Goal: Task Accomplishment & Management: Complete application form

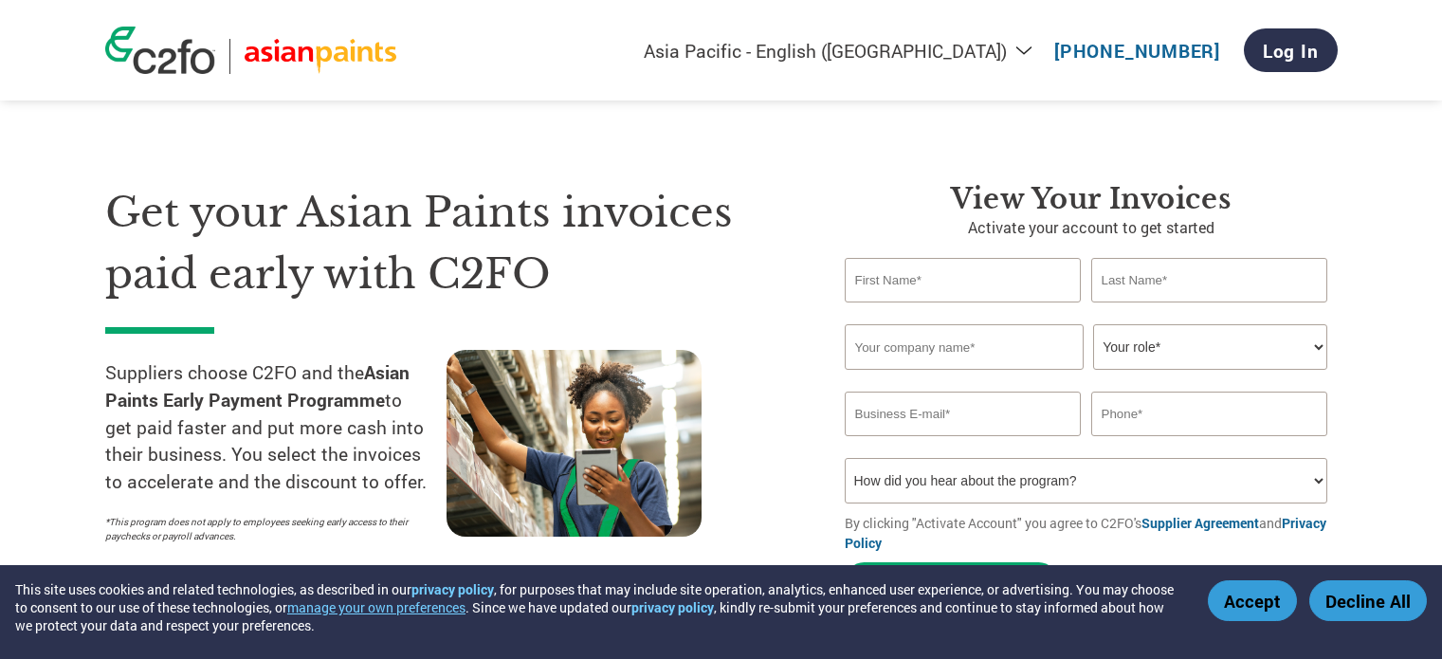
select select "en-IN"
click at [923, 295] on input "text" at bounding box center [963, 280] width 237 height 45
type input "[PERSON_NAME]"
click at [1152, 302] on input "text" at bounding box center [1210, 280] width 237 height 45
type input "Solanki"
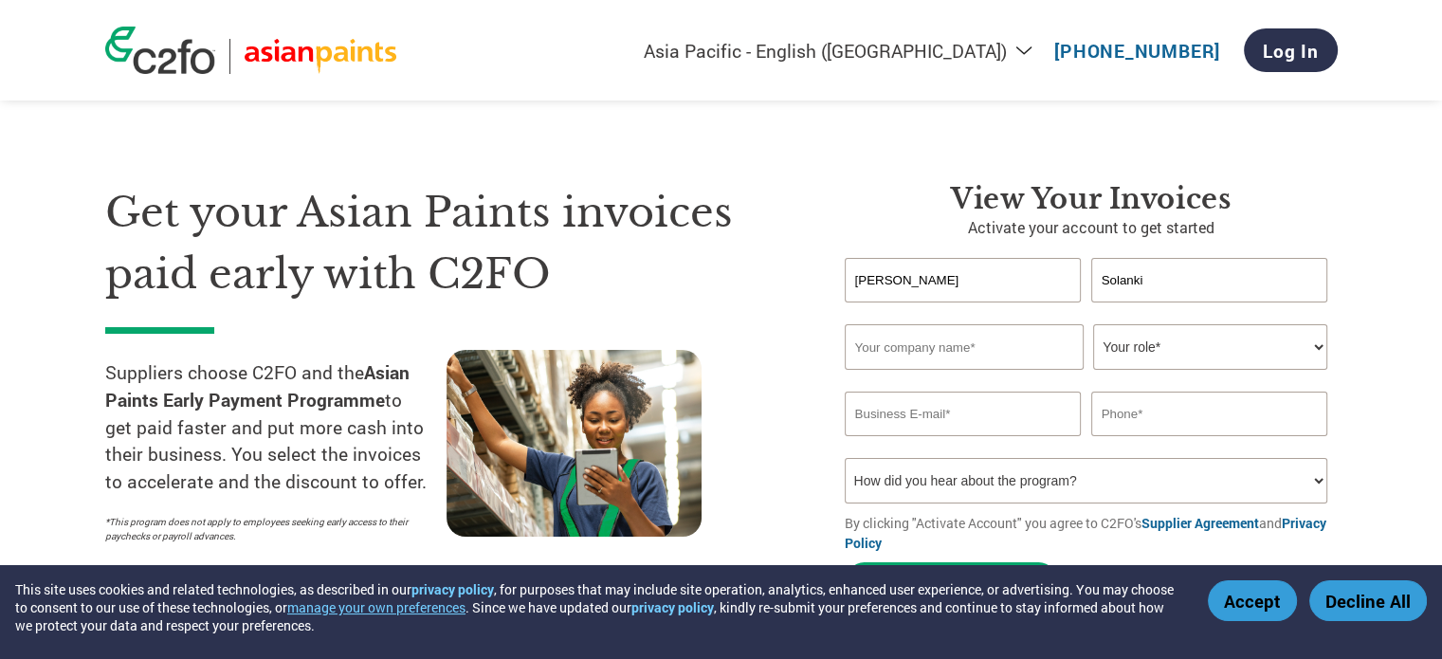
click at [979, 335] on input "text" at bounding box center [964, 347] width 239 height 46
paste input "Supreme Petrochem Ltd"
type input "Supreme Petrochem Ltd"
click at [1184, 359] on select "Your role* CFO Controller Credit Manager Finance Director Treasurer CEO Preside…" at bounding box center [1210, 347] width 234 height 46
select select "OTHER"
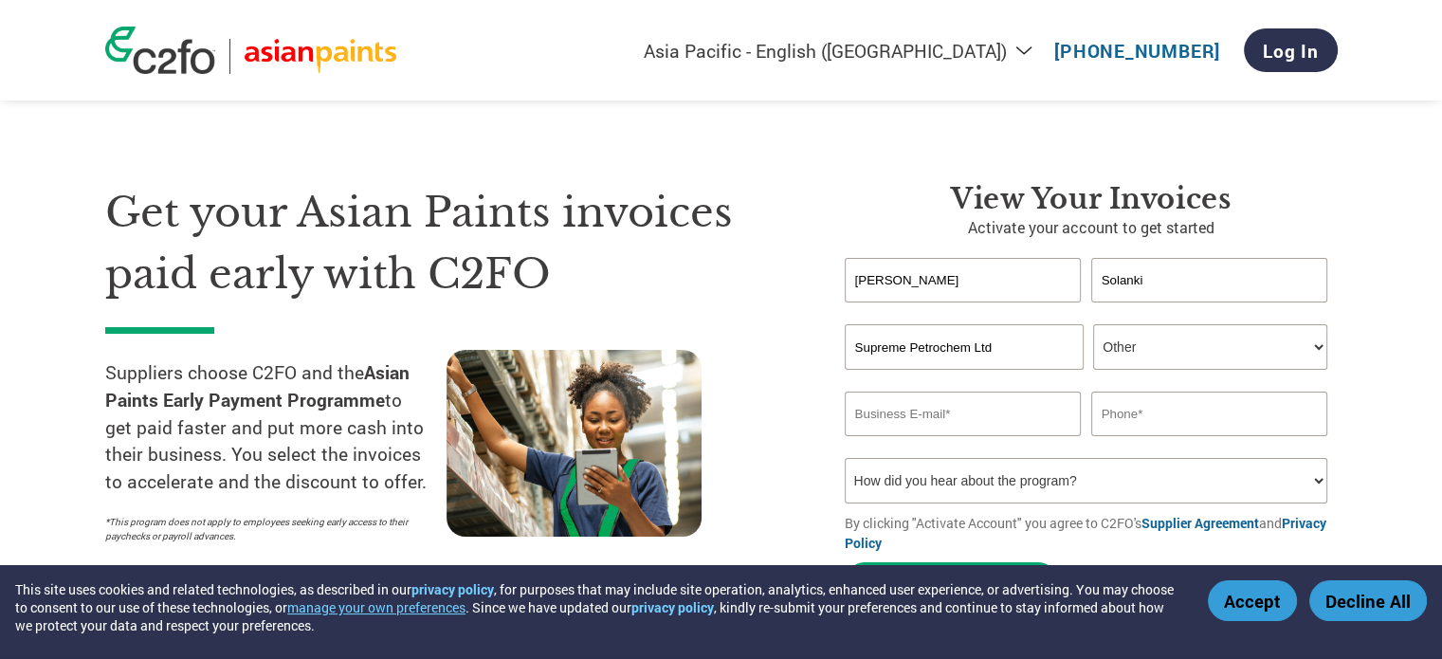
click at [1093, 324] on select "Your role* CFO Controller Credit Manager Finance Director Treasurer CEO Preside…" at bounding box center [1210, 347] width 234 height 46
click at [1168, 356] on select "Your role* CFO Controller Credit Manager Finance Director Treasurer CEO Preside…" at bounding box center [1210, 347] width 234 height 46
click at [1093, 324] on select "Your role* CFO Controller Credit Manager Finance Director Treasurer CEO Preside…" at bounding box center [1210, 347] width 234 height 46
click at [1008, 409] on input "email" at bounding box center [963, 414] width 237 height 45
click at [873, 475] on select "How did you hear about the program? Received a letter Email Social Media Online…" at bounding box center [1087, 481] width 484 height 46
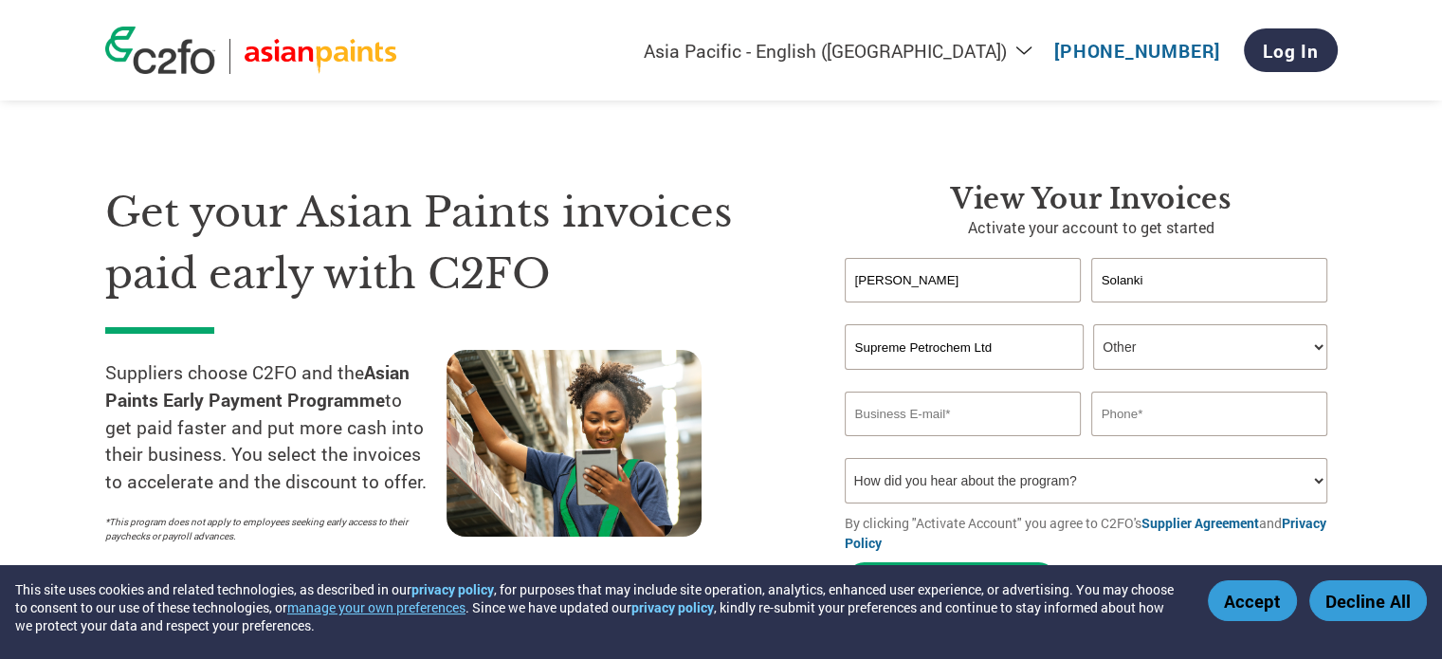
select select "Other"
click at [845, 458] on select "How did you hear about the program? Received a letter Email Social Media Online…" at bounding box center [1087, 481] width 484 height 46
click at [901, 429] on input "email" at bounding box center [963, 414] width 237 height 45
paste input "@[DOMAIN_NAME]"
type input "[EMAIL_ADDRESS][DOMAIN_NAME]"
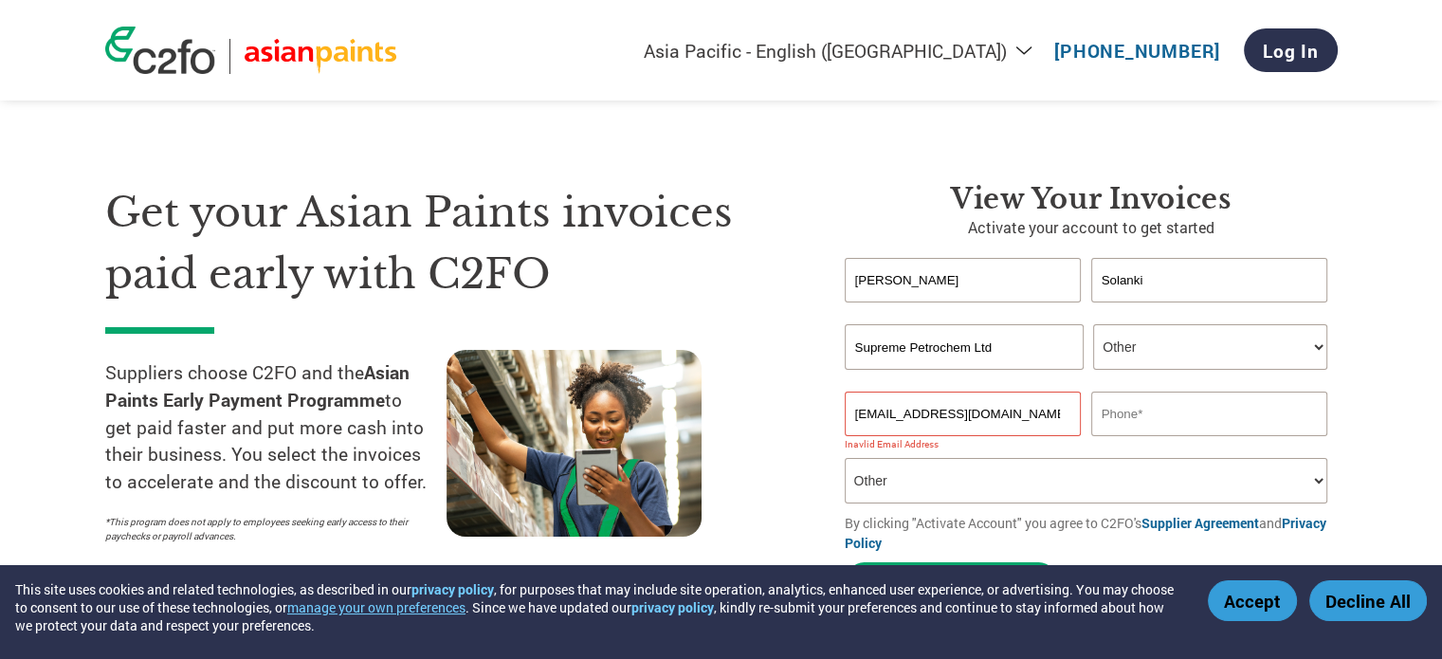
click at [1174, 423] on input "text" at bounding box center [1210, 414] width 237 height 45
click at [1051, 468] on select "How did you hear about the program? Received a letter Email Social Media Online…" at bounding box center [1087, 481] width 484 height 46
click at [845, 458] on select "How did you hear about the program? Received a letter Email Social Media Online…" at bounding box center [1087, 481] width 484 height 46
click at [1180, 405] on input "text" at bounding box center [1210, 414] width 237 height 45
type input "9930203889"
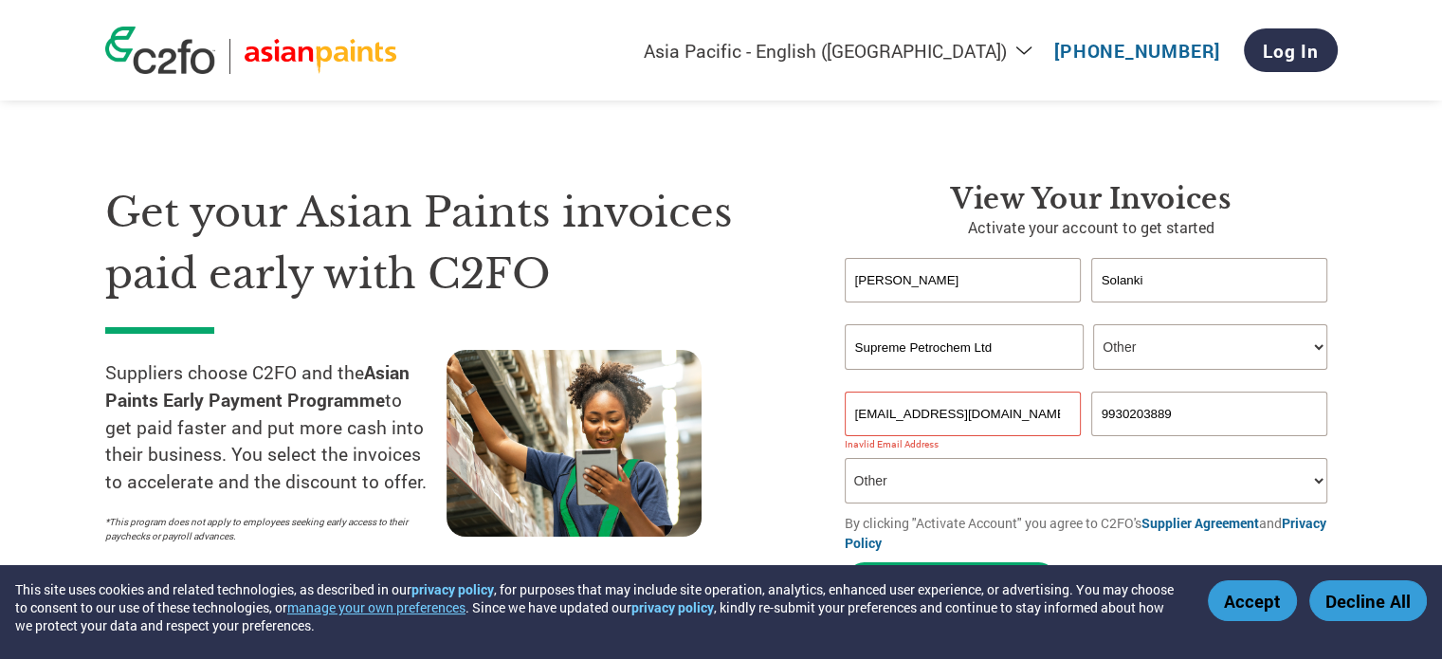
click at [770, 388] on div at bounding box center [617, 451] width 341 height 203
click at [928, 401] on input "[EMAIL_ADDRESS][DOMAIN_NAME]" at bounding box center [963, 414] width 237 height 45
click at [879, 415] on input "[EMAIL_ADDRESS][DOMAIN_NAME]" at bounding box center [963, 414] width 237 height 45
click at [857, 415] on input "[EMAIL_ADDRESS][DOMAIN_NAME]" at bounding box center [963, 414] width 237 height 45
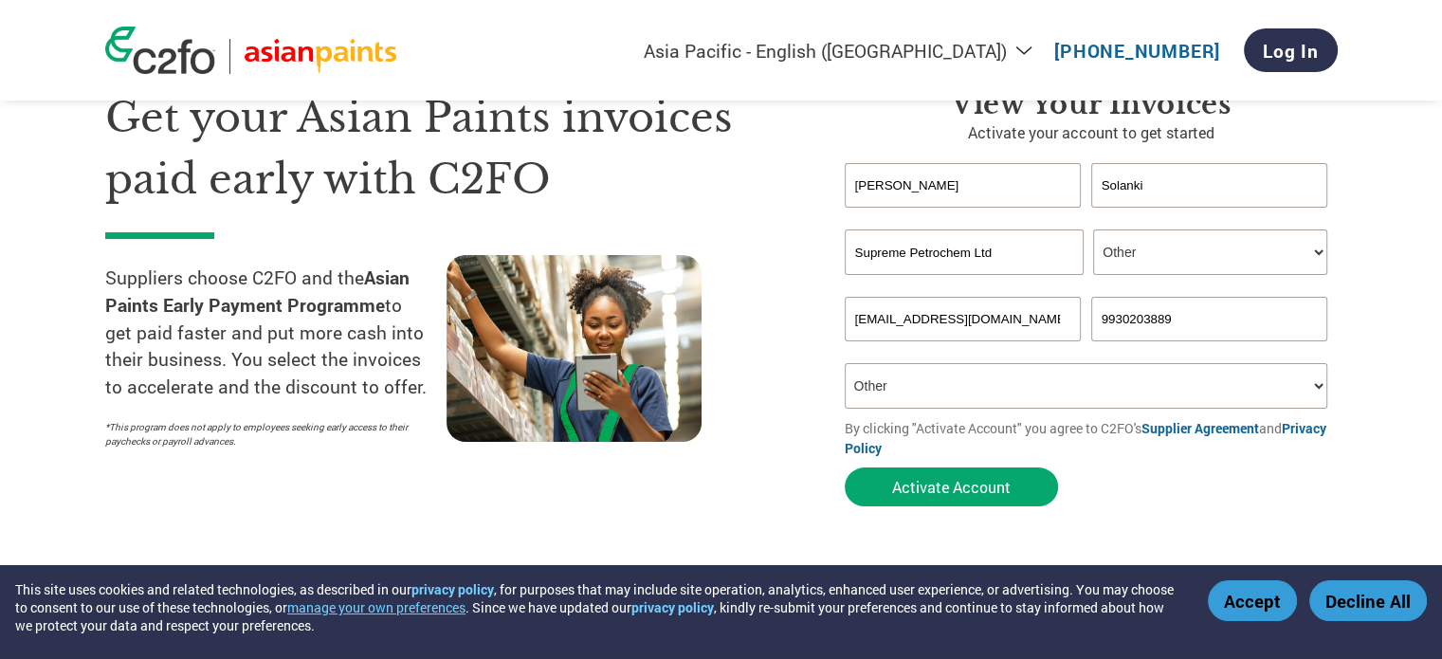
scroll to position [106, 0]
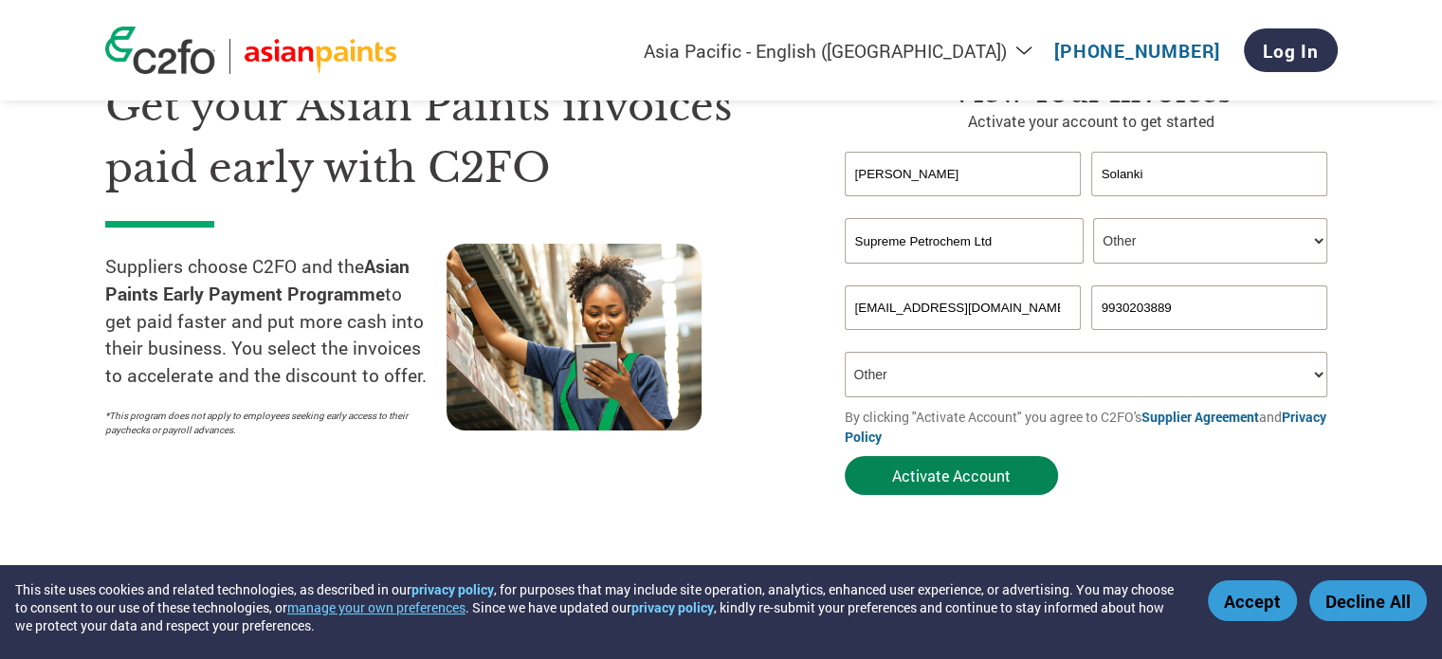
click at [982, 470] on button "Activate Account" at bounding box center [951, 475] width 213 height 39
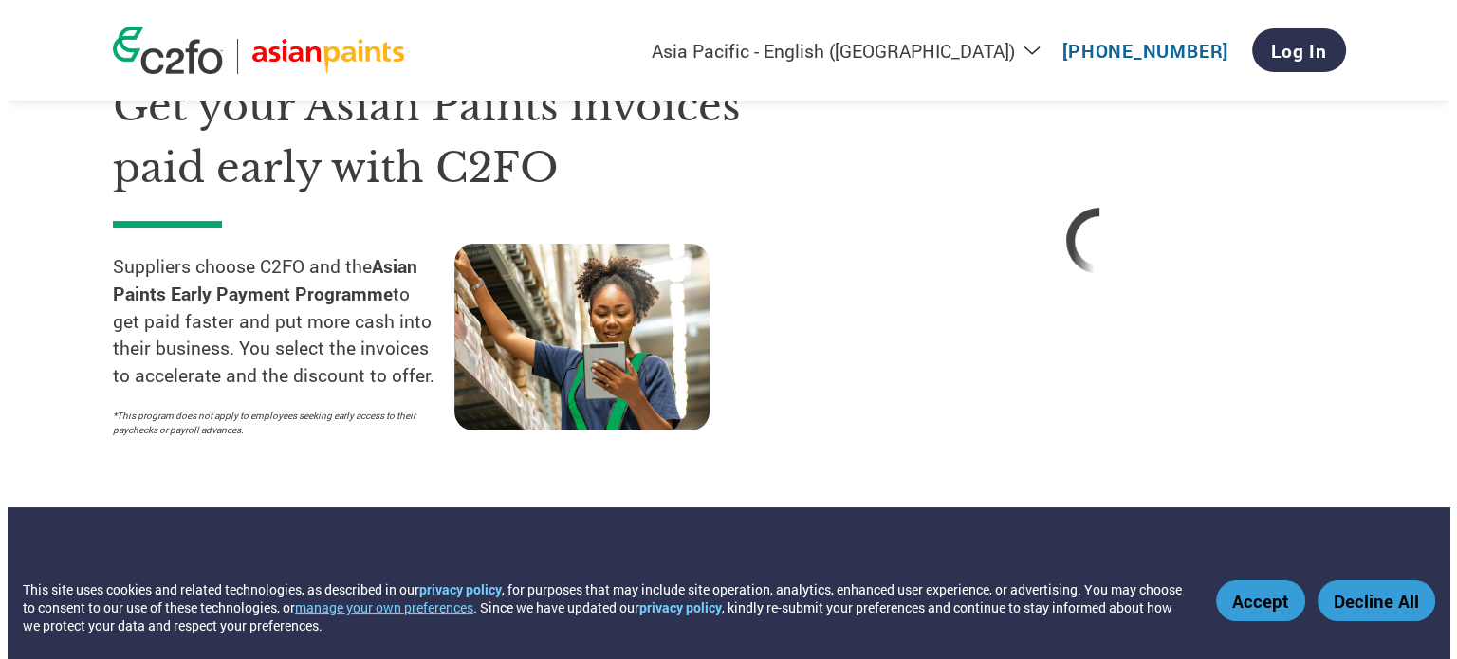
scroll to position [0, 0]
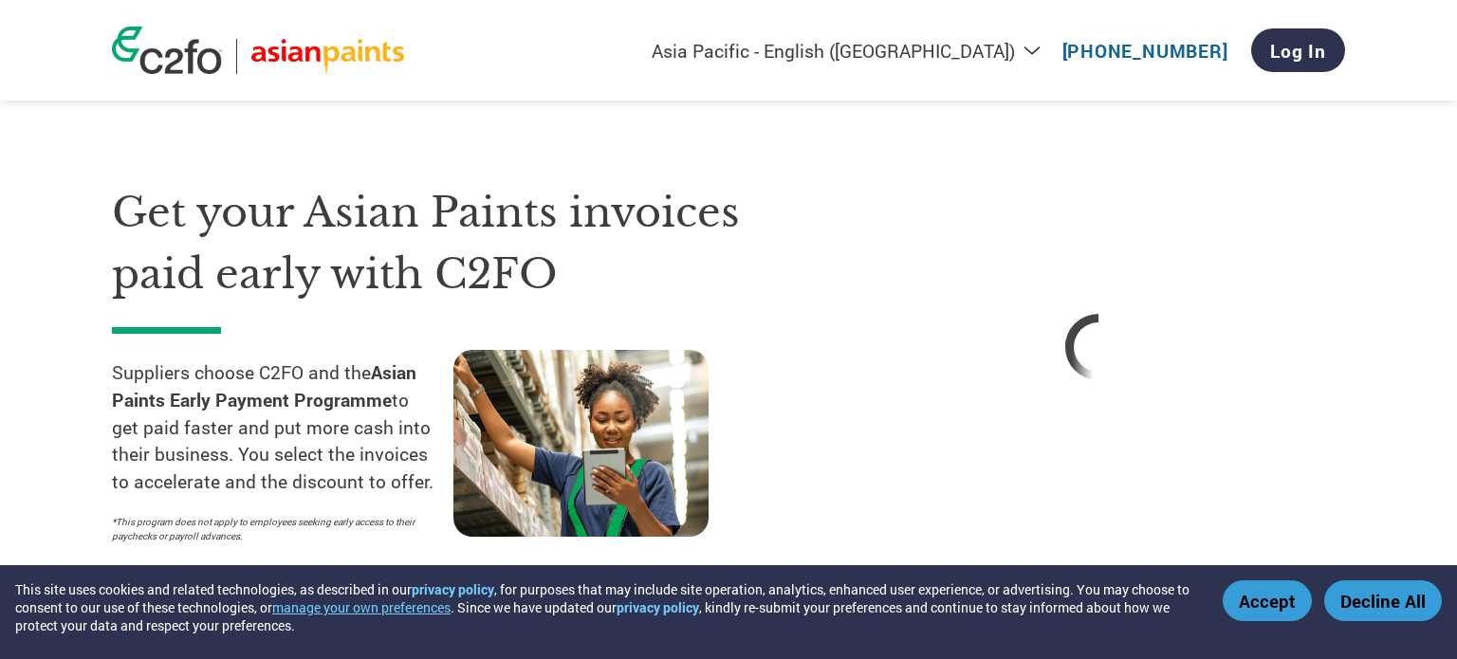
select select "en-IN"
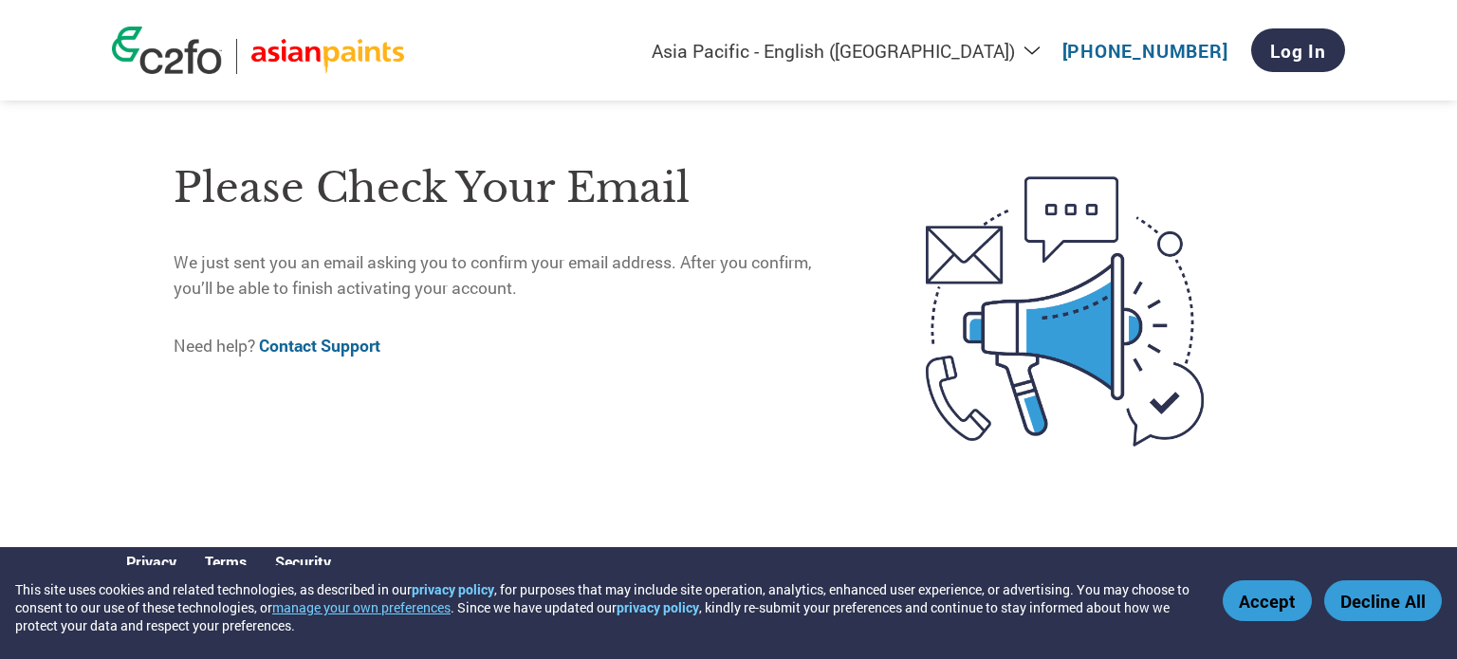
click at [231, 215] on h1 "Please check your email" at bounding box center [510, 188] width 672 height 62
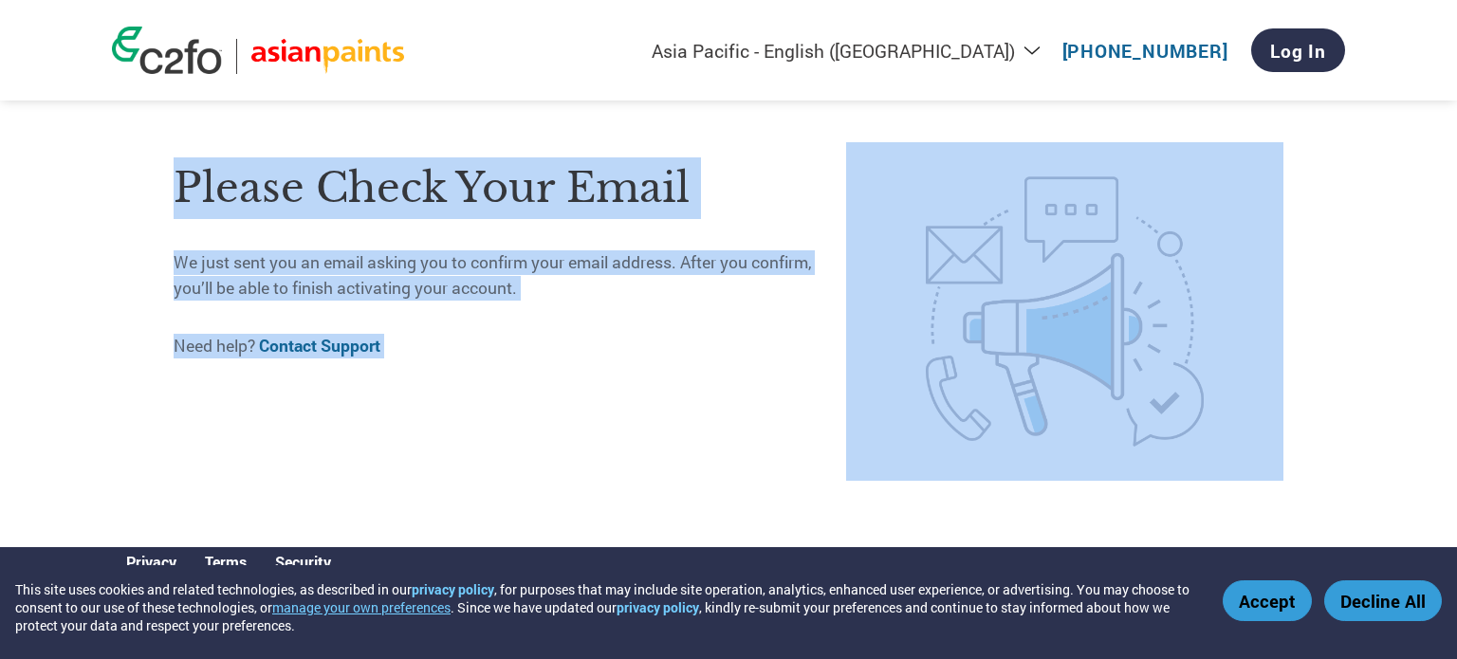
drag, startPoint x: 231, startPoint y: 215, endPoint x: 485, endPoint y: 337, distance: 280.8
click at [485, 337] on div "Please check your email We just sent you an email asking you to confirm your em…" at bounding box center [510, 311] width 672 height 338
click at [485, 337] on p "Need help? Contact Support" at bounding box center [510, 346] width 672 height 25
drag, startPoint x: 485, startPoint y: 337, endPoint x: 162, endPoint y: 189, distance: 354.8
click at [162, 189] on div "Please check your email We just sent you an email asking you to confirm your em…" at bounding box center [728, 311] width 1233 height 471
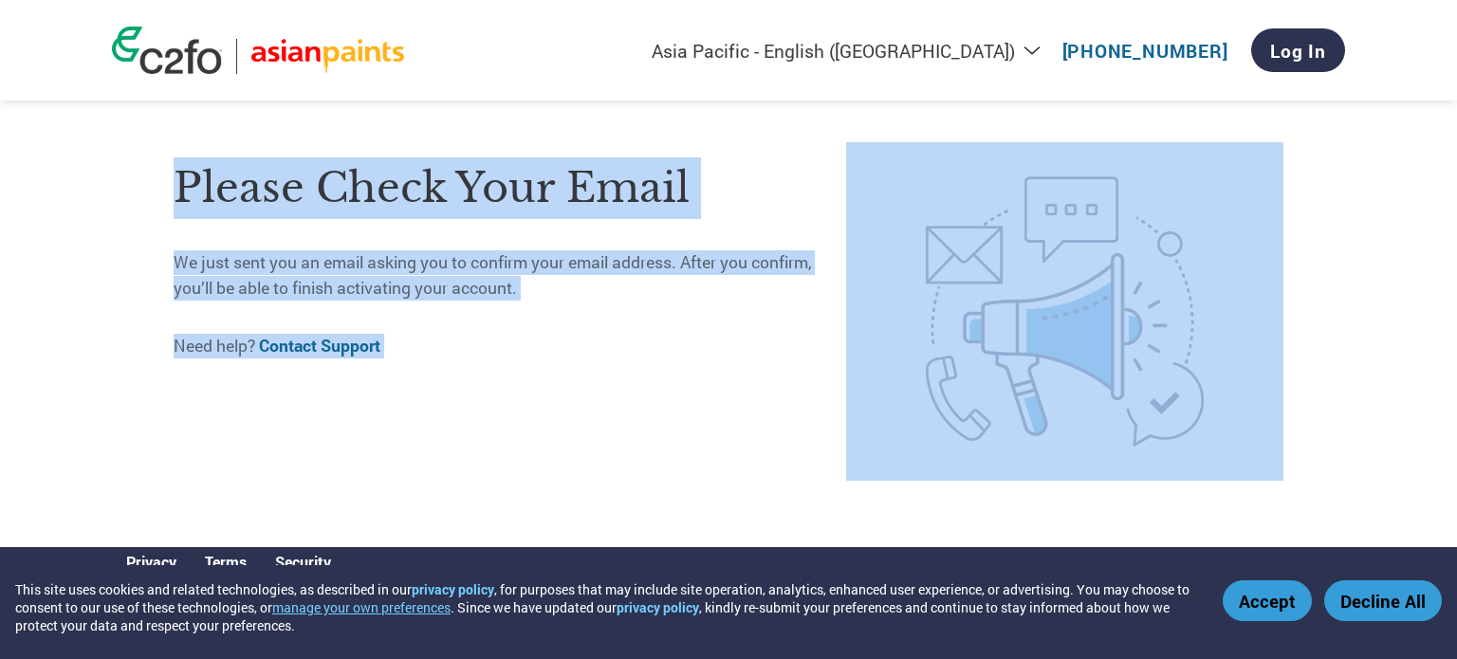
click at [162, 189] on div "Please check your email We just sent you an email asking you to confirm your em…" at bounding box center [728, 311] width 1233 height 471
drag, startPoint x: 162, startPoint y: 189, endPoint x: 599, endPoint y: 362, distance: 470.4
click at [599, 362] on div "Please check your email We just sent you an email asking you to confirm your em…" at bounding box center [728, 311] width 1233 height 471
click at [599, 362] on div "Please check your email We just sent you an email asking you to confirm your em…" at bounding box center [510, 311] width 672 height 338
drag, startPoint x: 599, startPoint y: 362, endPoint x: 190, endPoint y: 190, distance: 444.6
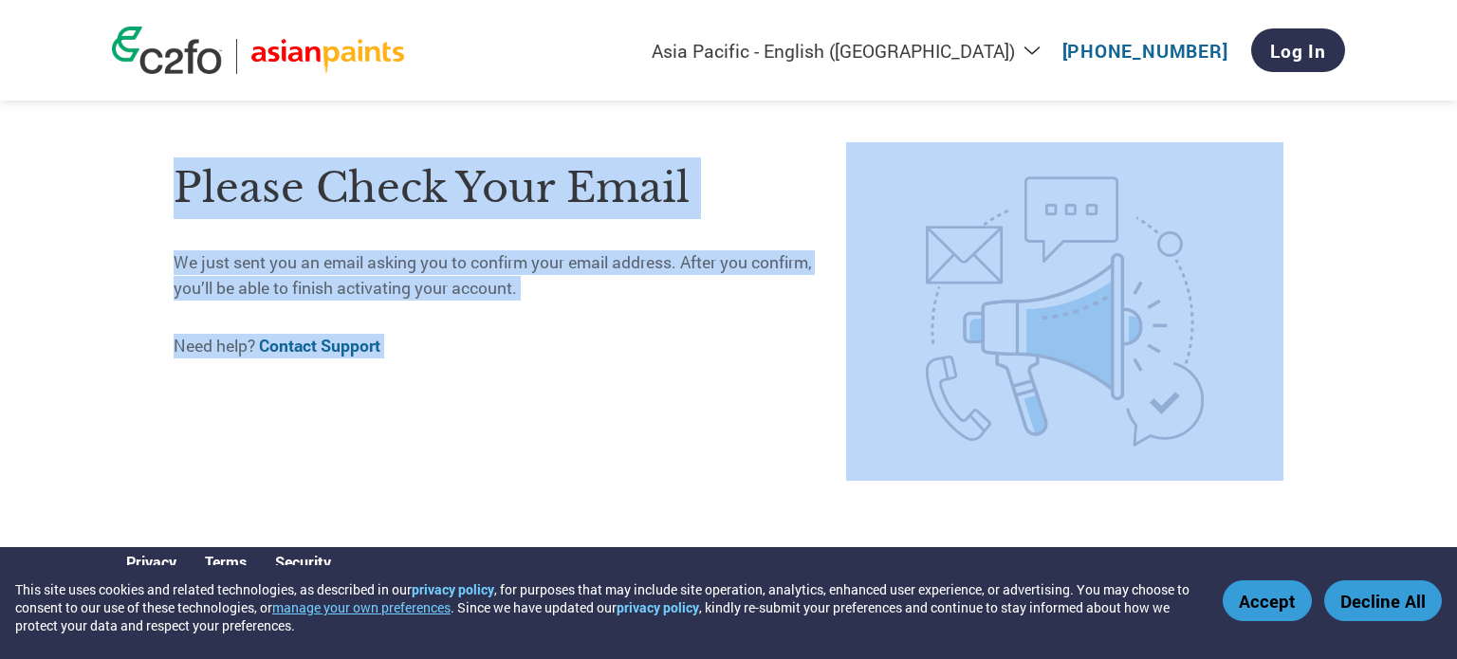
click at [190, 190] on div "Please check your email We just sent you an email asking you to confirm your em…" at bounding box center [510, 311] width 672 height 338
click at [190, 190] on h1 "Please check your email" at bounding box center [510, 188] width 672 height 62
drag, startPoint x: 190, startPoint y: 190, endPoint x: 614, endPoint y: 363, distance: 458.1
click at [614, 363] on div "Please check your email We just sent you an email asking you to confirm your em…" at bounding box center [510, 311] width 672 height 338
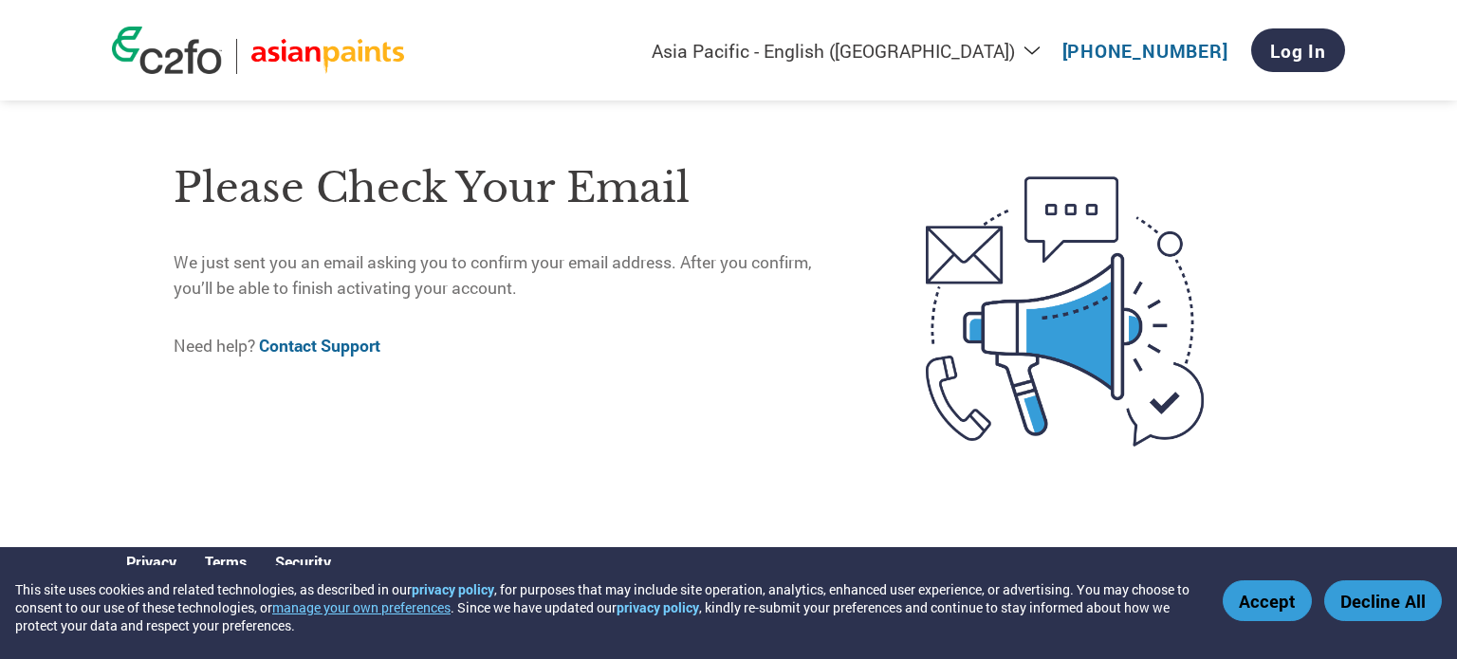
click at [225, 187] on h1 "Please check your email" at bounding box center [510, 188] width 672 height 62
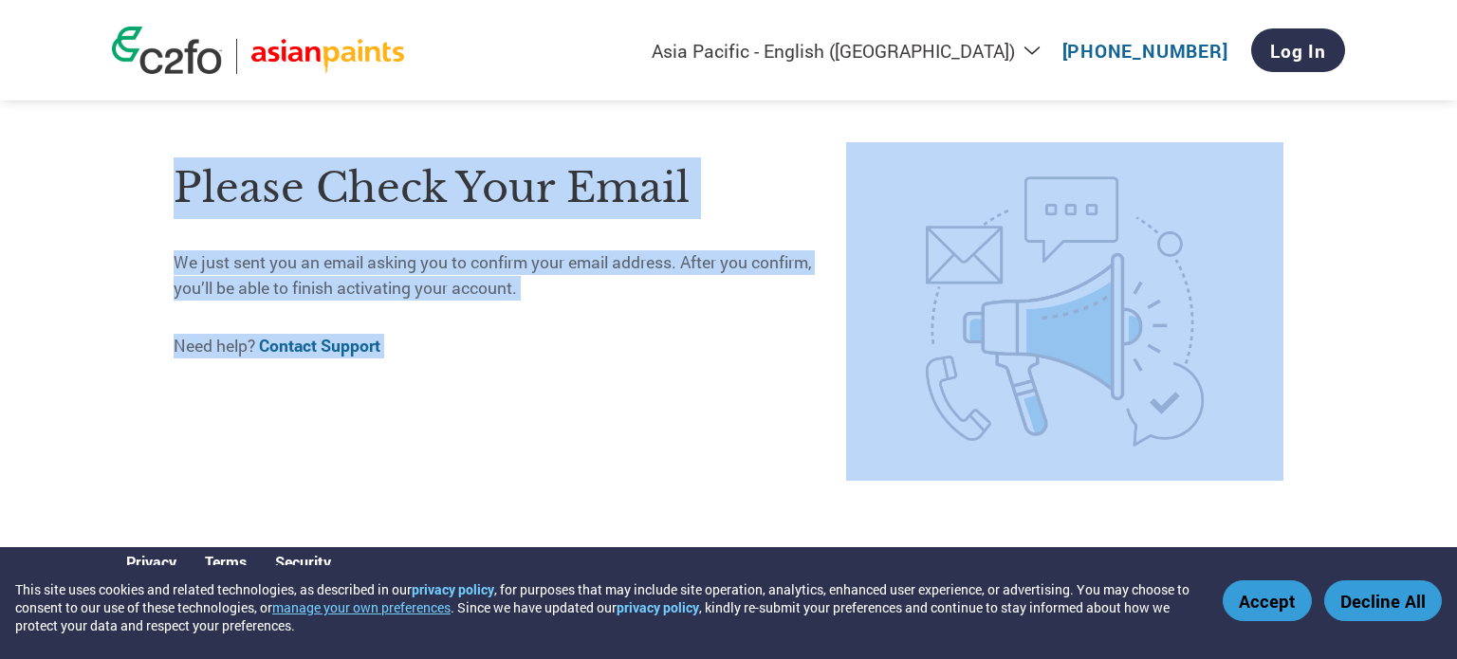
drag, startPoint x: 225, startPoint y: 187, endPoint x: 728, endPoint y: 374, distance: 537.1
click at [728, 374] on div "Please check your email We just sent you an email asking you to confirm your em…" at bounding box center [510, 311] width 672 height 338
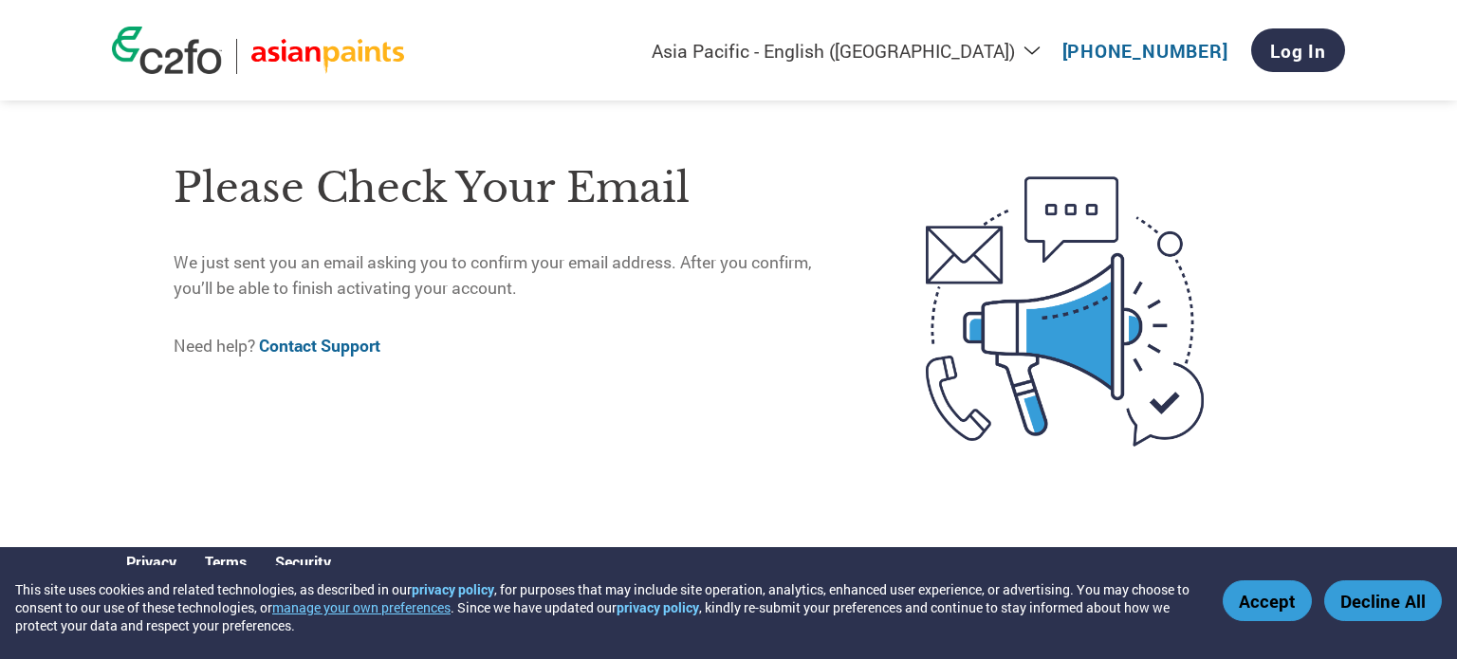
click at [967, 363] on img at bounding box center [1064, 311] width 437 height 338
drag, startPoint x: 967, startPoint y: 363, endPoint x: 681, endPoint y: 282, distance: 297.8
click at [681, 282] on p "We just sent you an email asking you to confirm your email address. After you c…" at bounding box center [510, 275] width 672 height 50
click at [261, 174] on h1 "Please check your email" at bounding box center [510, 188] width 672 height 62
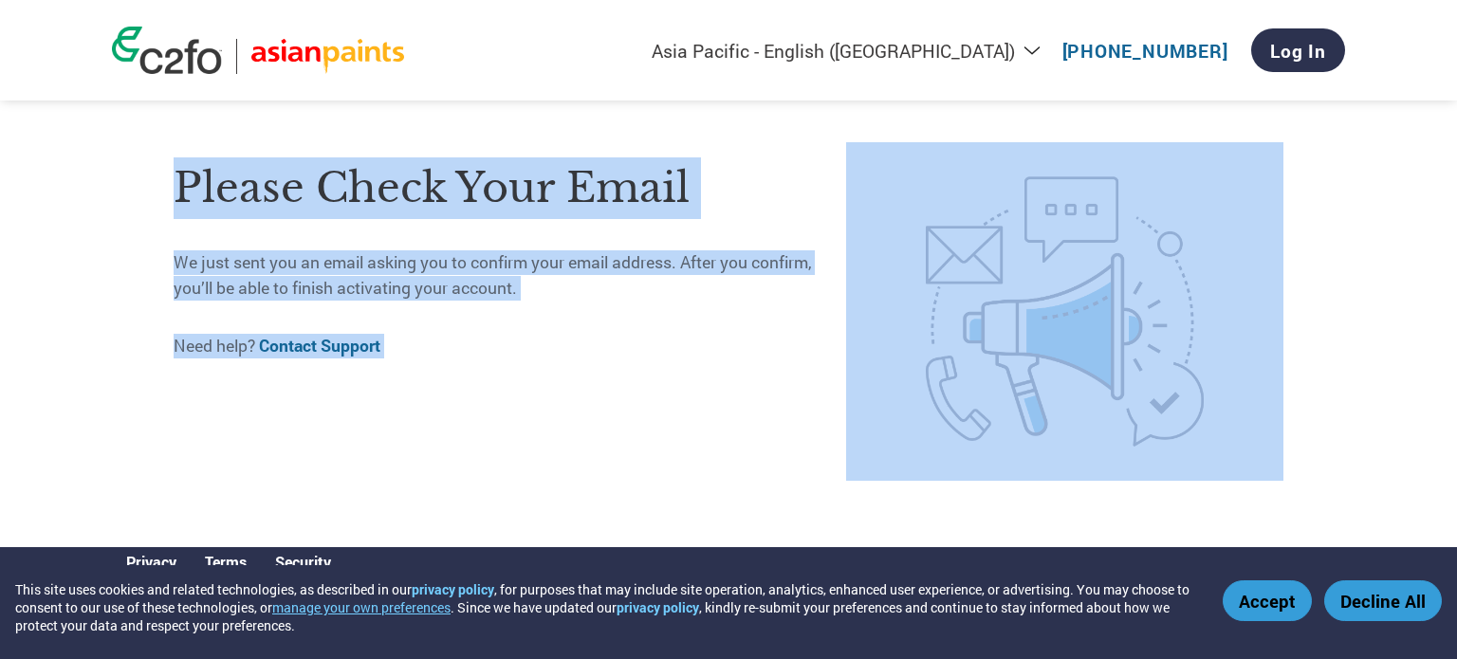
drag, startPoint x: 261, startPoint y: 174, endPoint x: 645, endPoint y: 349, distance: 422.3
click at [645, 349] on div "Please check your email We just sent you an email asking you to confirm your em…" at bounding box center [510, 311] width 672 height 338
click at [266, 206] on h1 "Please check your email" at bounding box center [510, 188] width 672 height 62
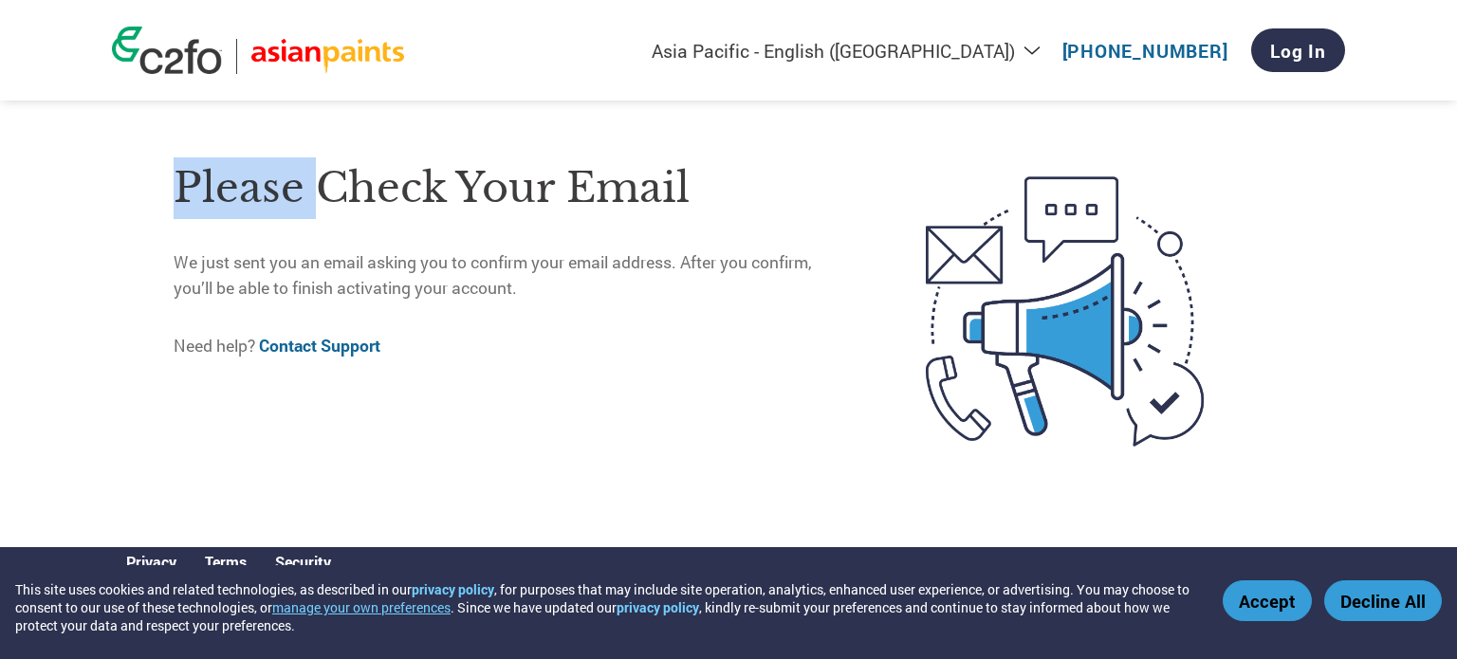
click at [266, 206] on h1 "Please check your email" at bounding box center [510, 188] width 672 height 62
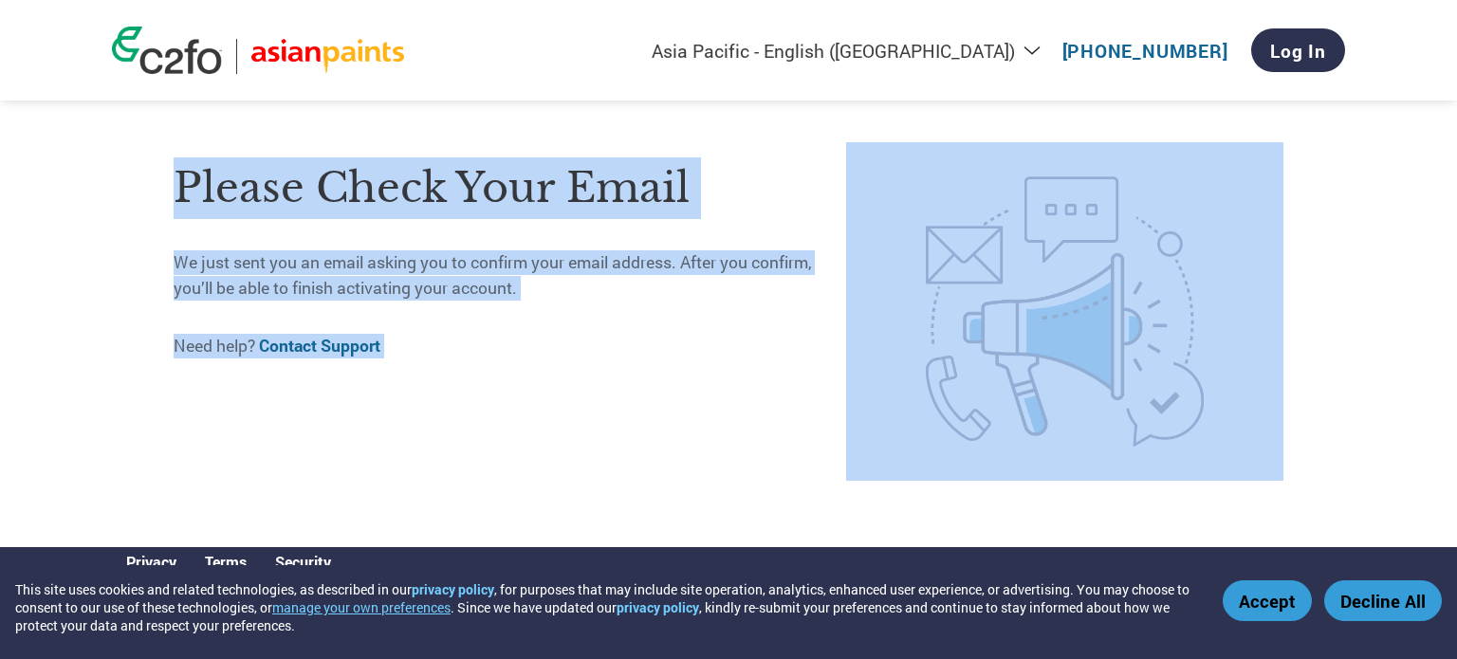
drag, startPoint x: 266, startPoint y: 206, endPoint x: 535, endPoint y: 341, distance: 300.7
click at [535, 341] on div "Please check your email We just sent you an email asking you to confirm your em…" at bounding box center [510, 311] width 672 height 338
click at [315, 193] on h1 "Please check your email" at bounding box center [510, 188] width 672 height 62
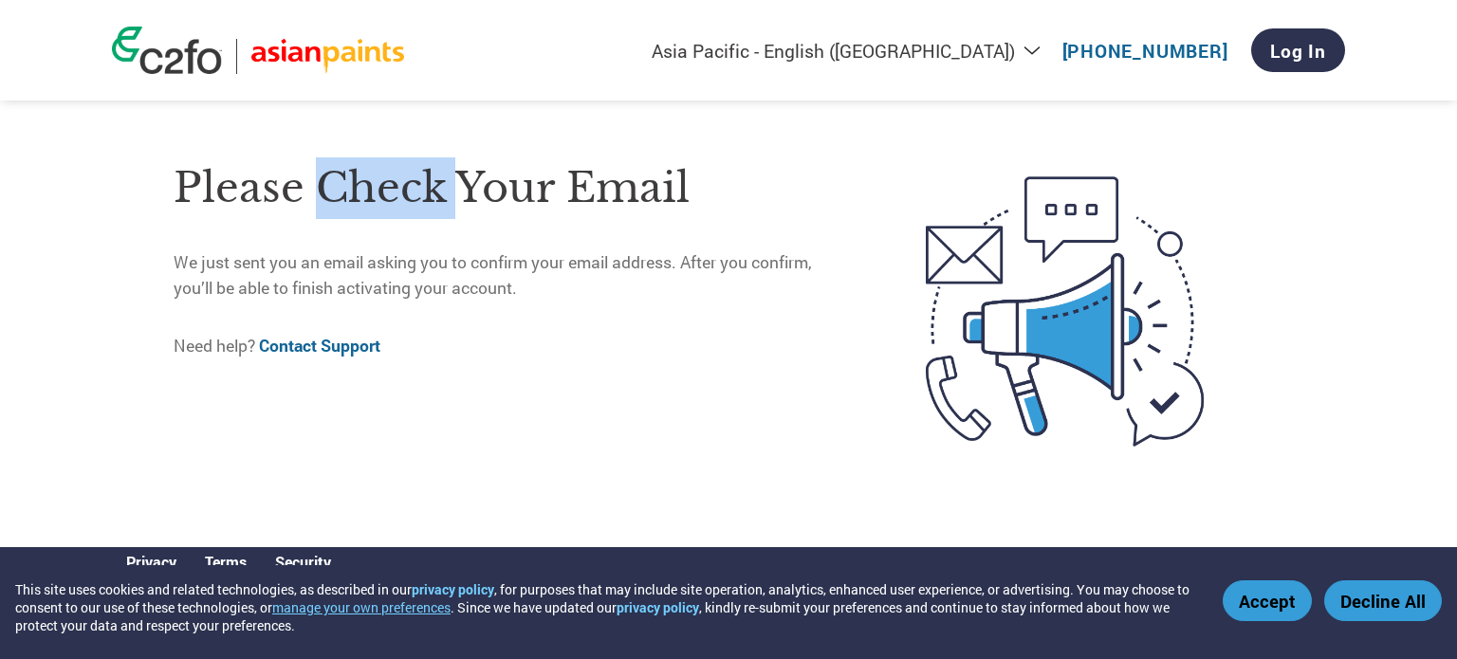
click at [315, 193] on h1 "Please check your email" at bounding box center [510, 188] width 672 height 62
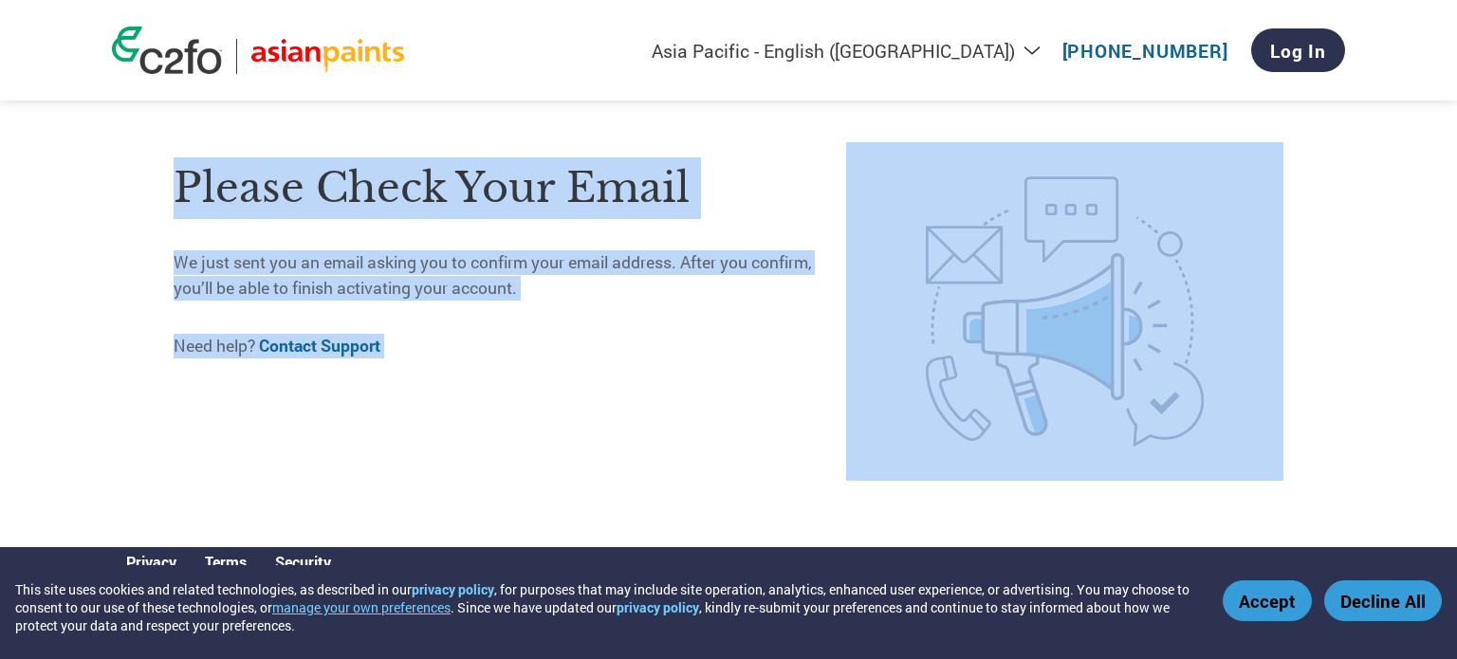
drag, startPoint x: 315, startPoint y: 193, endPoint x: 540, endPoint y: 405, distance: 309.3
click at [540, 405] on div "Please check your email We just sent you an email asking you to confirm your em…" at bounding box center [510, 311] width 672 height 338
drag, startPoint x: 540, startPoint y: 405, endPoint x: 167, endPoint y: 195, distance: 427.6
click at [167, 195] on div "Please check your email We just sent you an email asking you to confirm your em…" at bounding box center [728, 311] width 1233 height 471
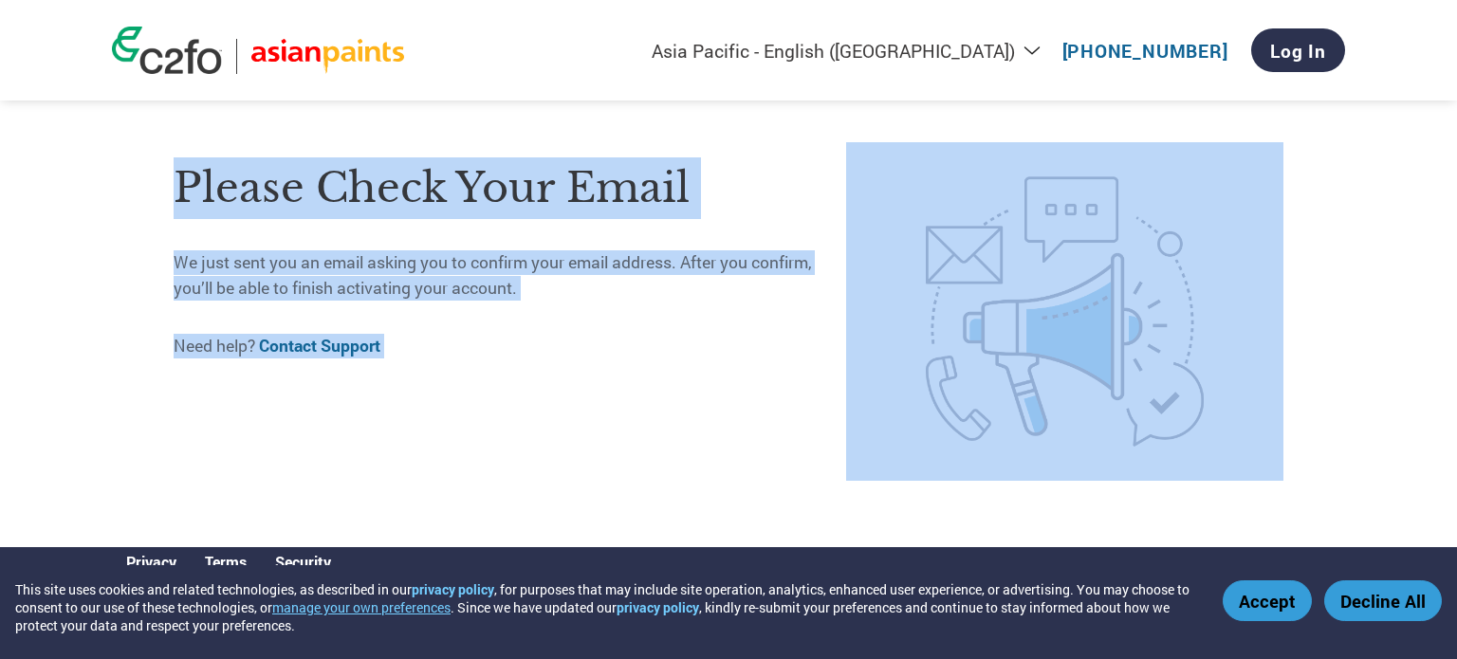
click at [167, 195] on div "Please check your email We just sent you an email asking you to confirm your em…" at bounding box center [728, 311] width 1233 height 471
drag, startPoint x: 167, startPoint y: 195, endPoint x: 435, endPoint y: 340, distance: 305.1
click at [435, 340] on div "Please check your email We just sent you an email asking you to confirm your em…" at bounding box center [728, 311] width 1233 height 471
click at [435, 340] on p "Need help? Contact Support" at bounding box center [510, 346] width 672 height 25
drag, startPoint x: 435, startPoint y: 340, endPoint x: 149, endPoint y: 170, distance: 333.4
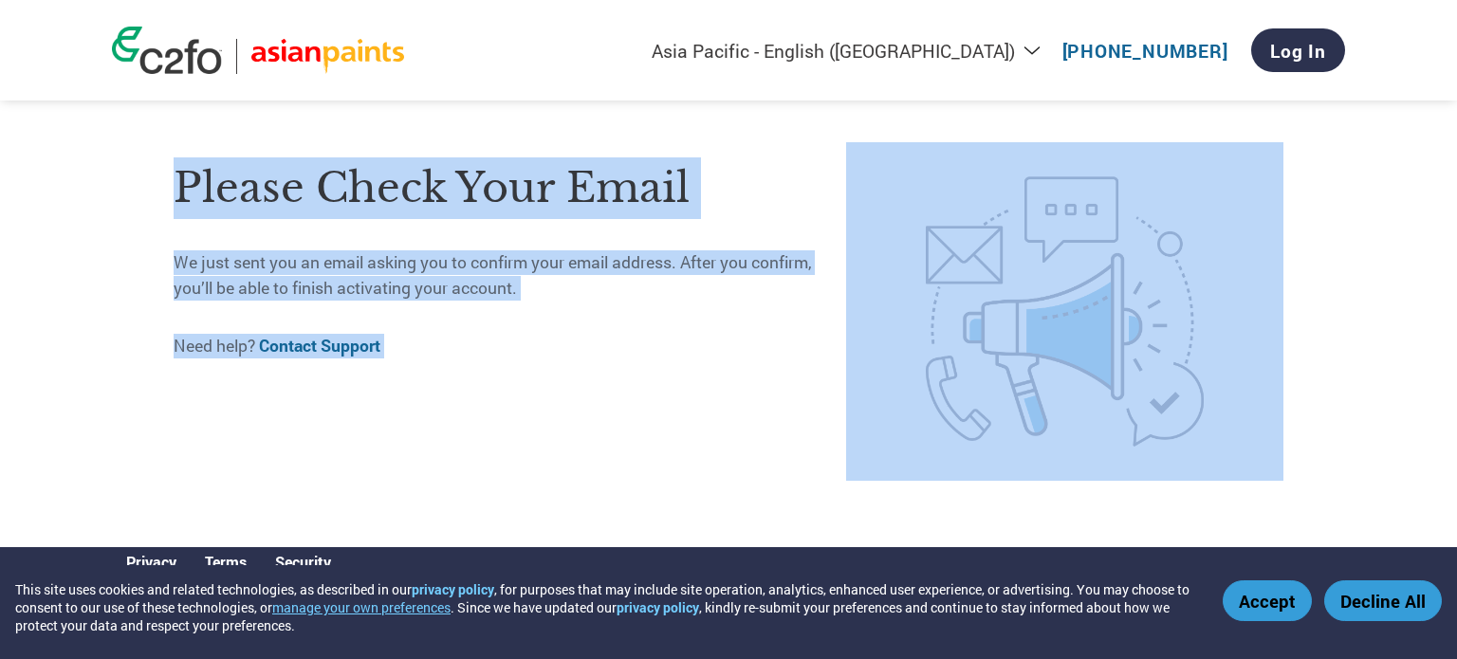
click at [149, 170] on div "Please check your email We just sent you an email asking you to confirm your em…" at bounding box center [728, 311] width 1233 height 471
drag, startPoint x: 149, startPoint y: 170, endPoint x: 599, endPoint y: 359, distance: 488.8
click at [599, 359] on div "Please check your email We just sent you an email asking you to confirm your em…" at bounding box center [728, 311] width 1233 height 471
click at [599, 359] on div "Please check your email We just sent you an email asking you to confirm your em…" at bounding box center [510, 311] width 672 height 338
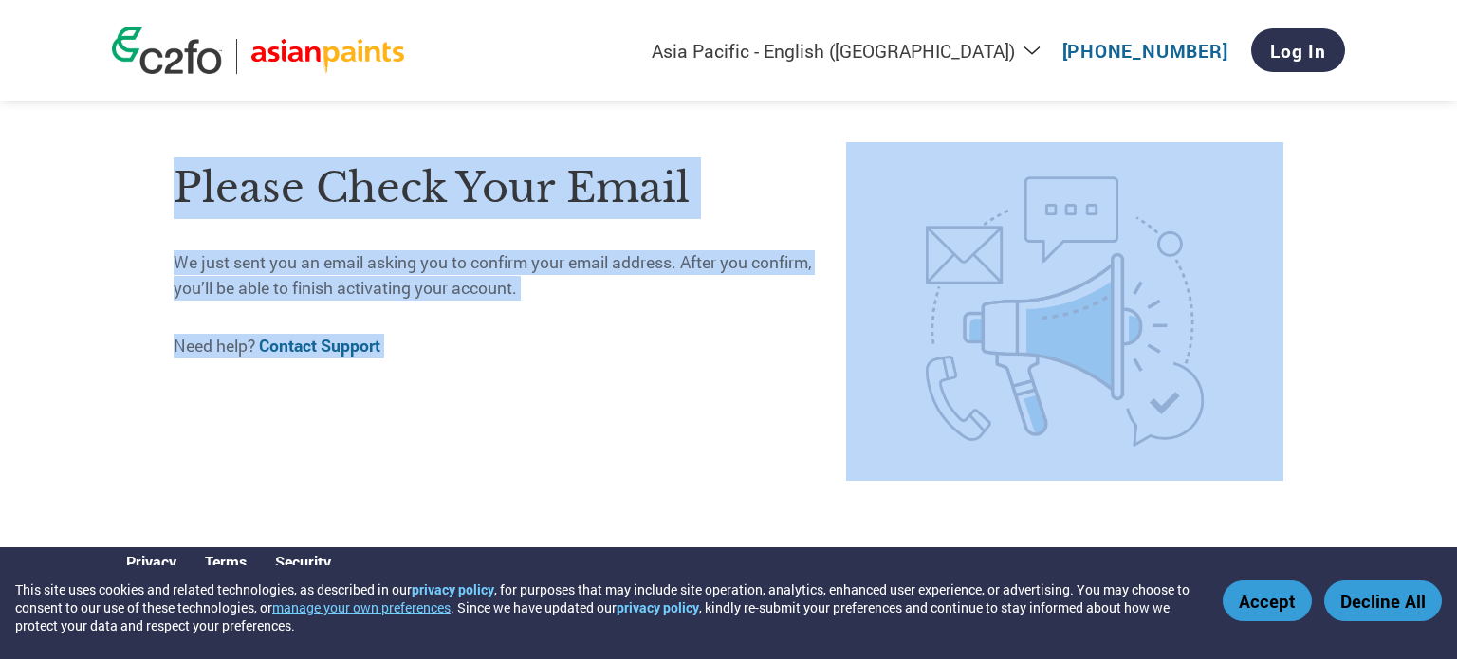
drag, startPoint x: 599, startPoint y: 359, endPoint x: 183, endPoint y: 185, distance: 451.4
click at [183, 185] on div "Please check your email We just sent you an email asking you to confirm your em…" at bounding box center [510, 311] width 672 height 338
click at [183, 185] on h1 "Please check your email" at bounding box center [510, 188] width 672 height 62
drag, startPoint x: 183, startPoint y: 185, endPoint x: 542, endPoint y: 345, distance: 393.5
click at [542, 345] on div "Please check your email We just sent you an email asking you to confirm your em…" at bounding box center [510, 311] width 672 height 338
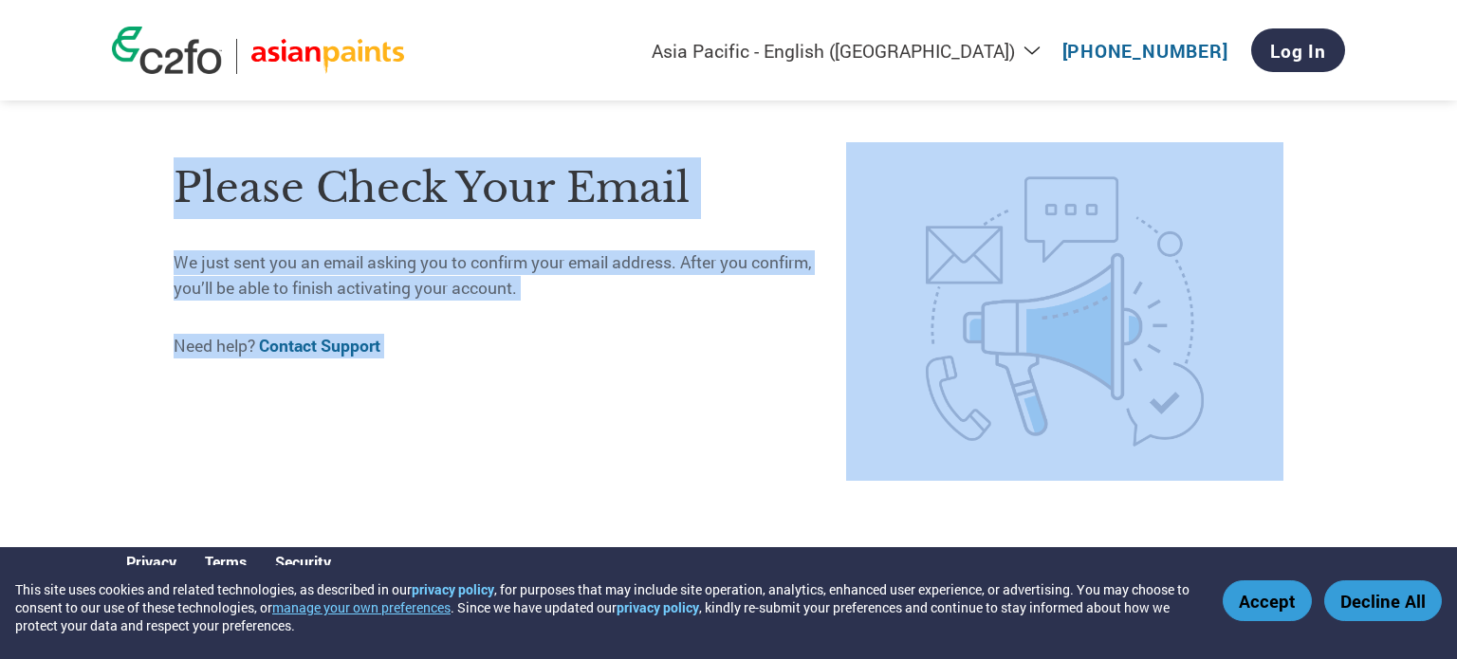
click at [542, 345] on p "Need help? Contact Support" at bounding box center [510, 346] width 672 height 25
drag, startPoint x: 542, startPoint y: 345, endPoint x: 205, endPoint y: 193, distance: 370.5
click at [205, 193] on div "Please check your email We just sent you an email asking you to confirm your em…" at bounding box center [510, 311] width 672 height 338
click at [205, 193] on h1 "Please check your email" at bounding box center [510, 188] width 672 height 62
drag, startPoint x: 205, startPoint y: 193, endPoint x: 522, endPoint y: 352, distance: 354.6
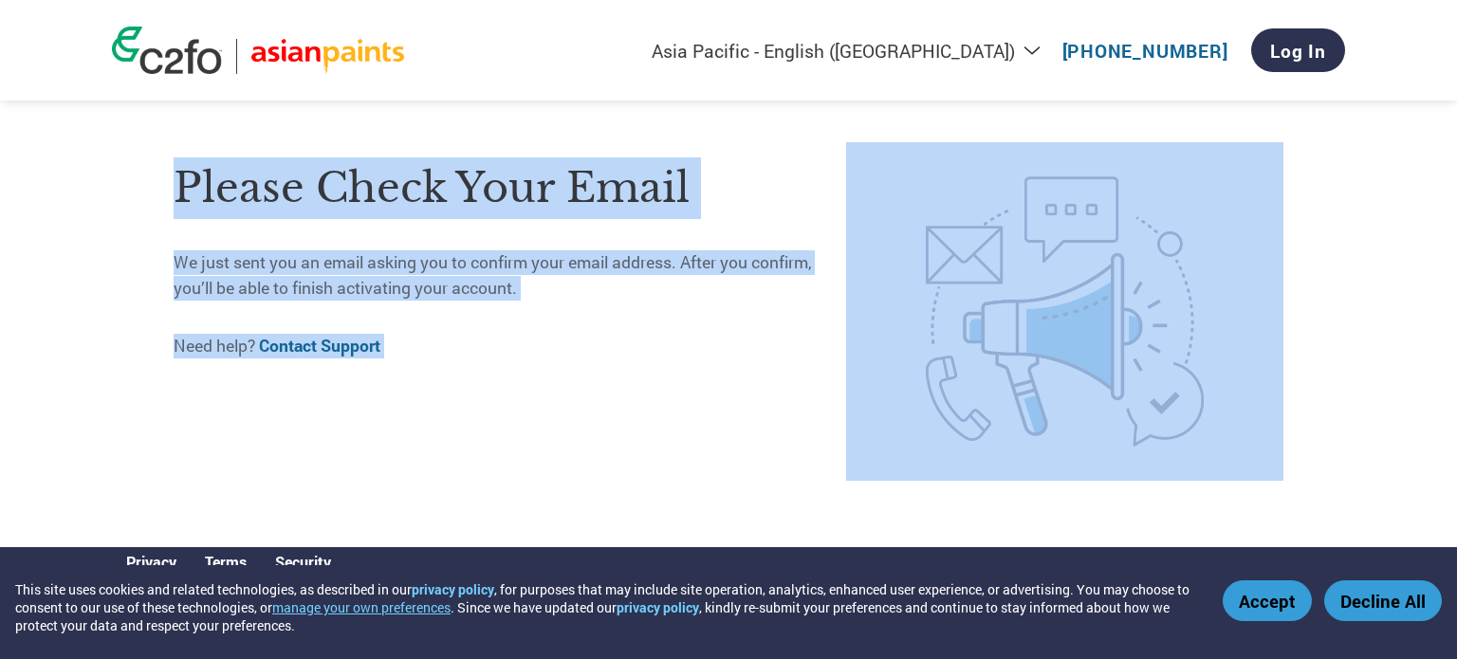
click at [522, 352] on div "Please check your email We just sent you an email asking you to confirm your em…" at bounding box center [510, 311] width 672 height 338
click at [522, 352] on p "Need help? Contact Support" at bounding box center [510, 346] width 672 height 25
drag, startPoint x: 522, startPoint y: 352, endPoint x: 182, endPoint y: 196, distance: 373.4
click at [182, 196] on div "Please check your email We just sent you an email asking you to confirm your em…" at bounding box center [510, 311] width 672 height 338
click at [182, 196] on h1 "Please check your email" at bounding box center [510, 188] width 672 height 62
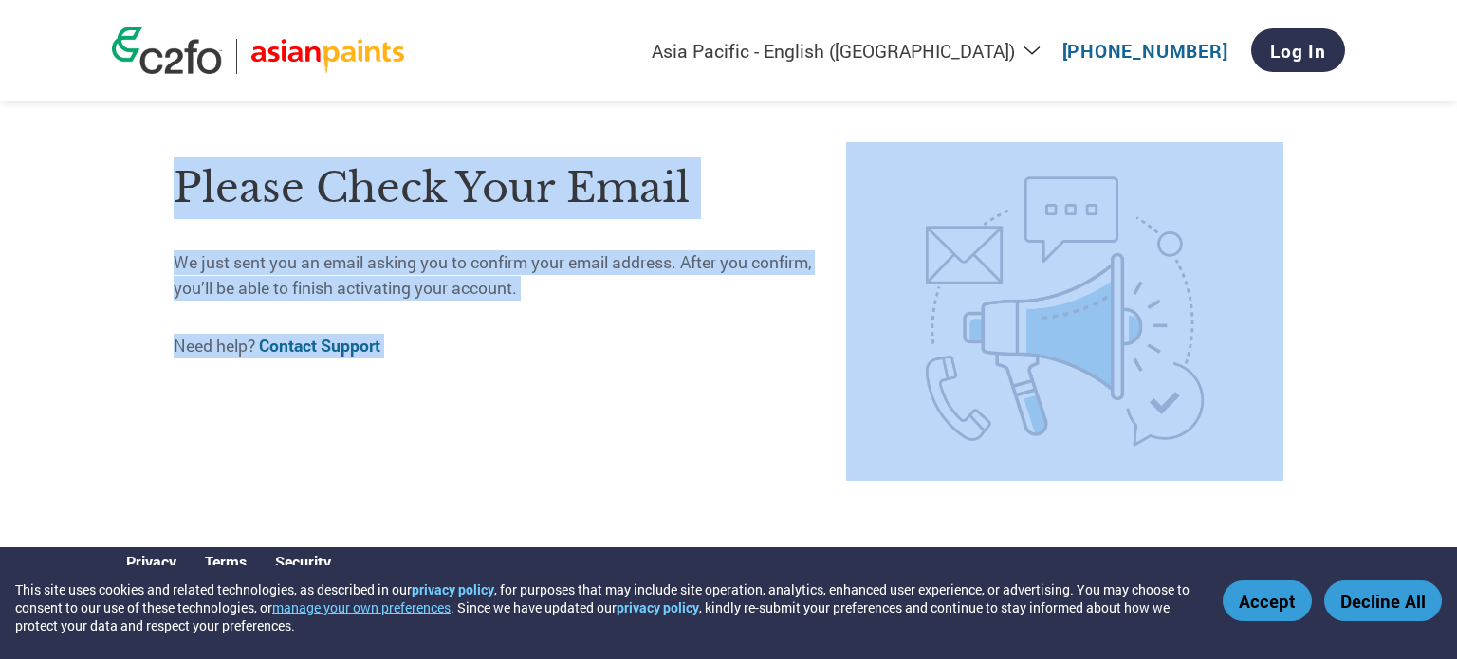
drag, startPoint x: 182, startPoint y: 196, endPoint x: 539, endPoint y: 365, distance: 394.5
click at [539, 365] on div "Please check your email We just sent you an email asking you to confirm your em…" at bounding box center [510, 311] width 672 height 338
drag, startPoint x: 539, startPoint y: 365, endPoint x: 228, endPoint y: 203, distance: 350.8
click at [228, 203] on div "Please check your email We just sent you an email asking you to confirm your em…" at bounding box center [510, 311] width 672 height 338
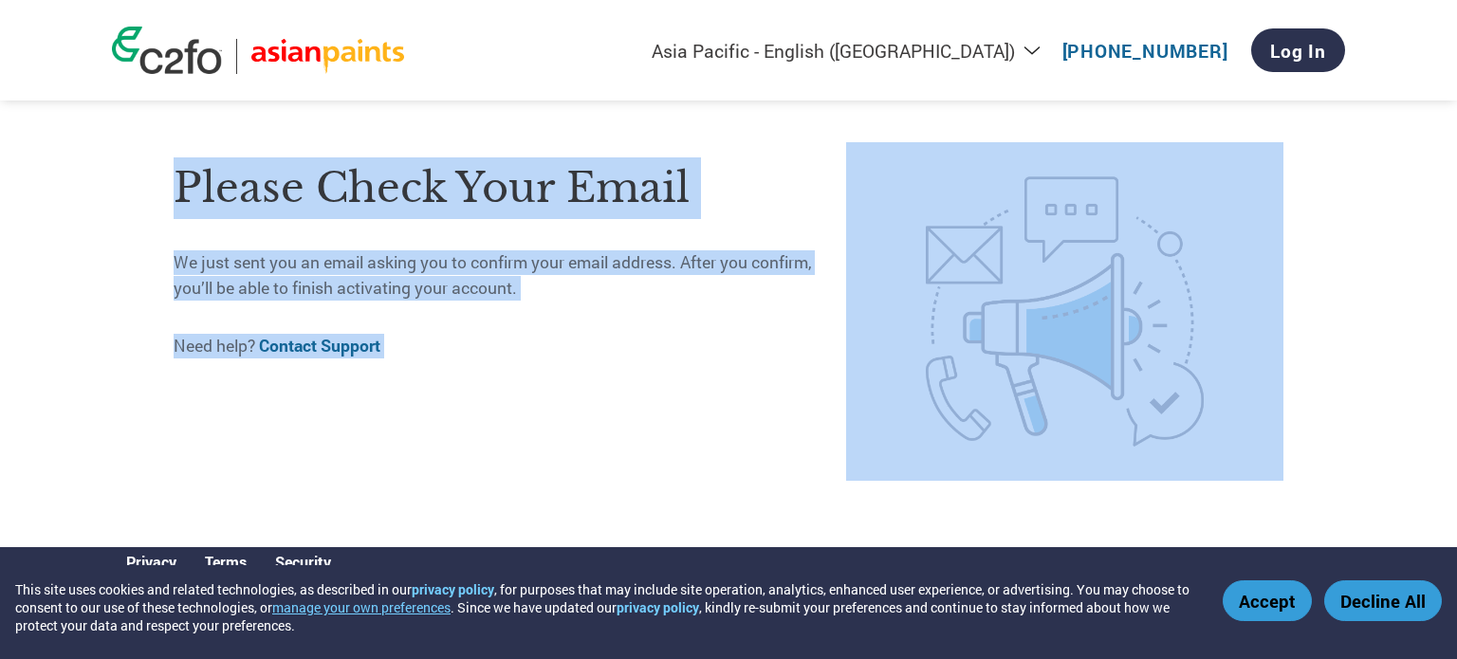
click at [228, 203] on h1 "Please check your email" at bounding box center [510, 188] width 672 height 62
drag, startPoint x: 228, startPoint y: 203, endPoint x: 550, endPoint y: 353, distance: 355.6
click at [550, 353] on div "Please check your email We just sent you an email asking you to confirm your em…" at bounding box center [510, 311] width 672 height 338
click at [550, 353] on p "Need help? Contact Support" at bounding box center [510, 346] width 672 height 25
drag, startPoint x: 550, startPoint y: 353, endPoint x: 214, endPoint y: 193, distance: 372.0
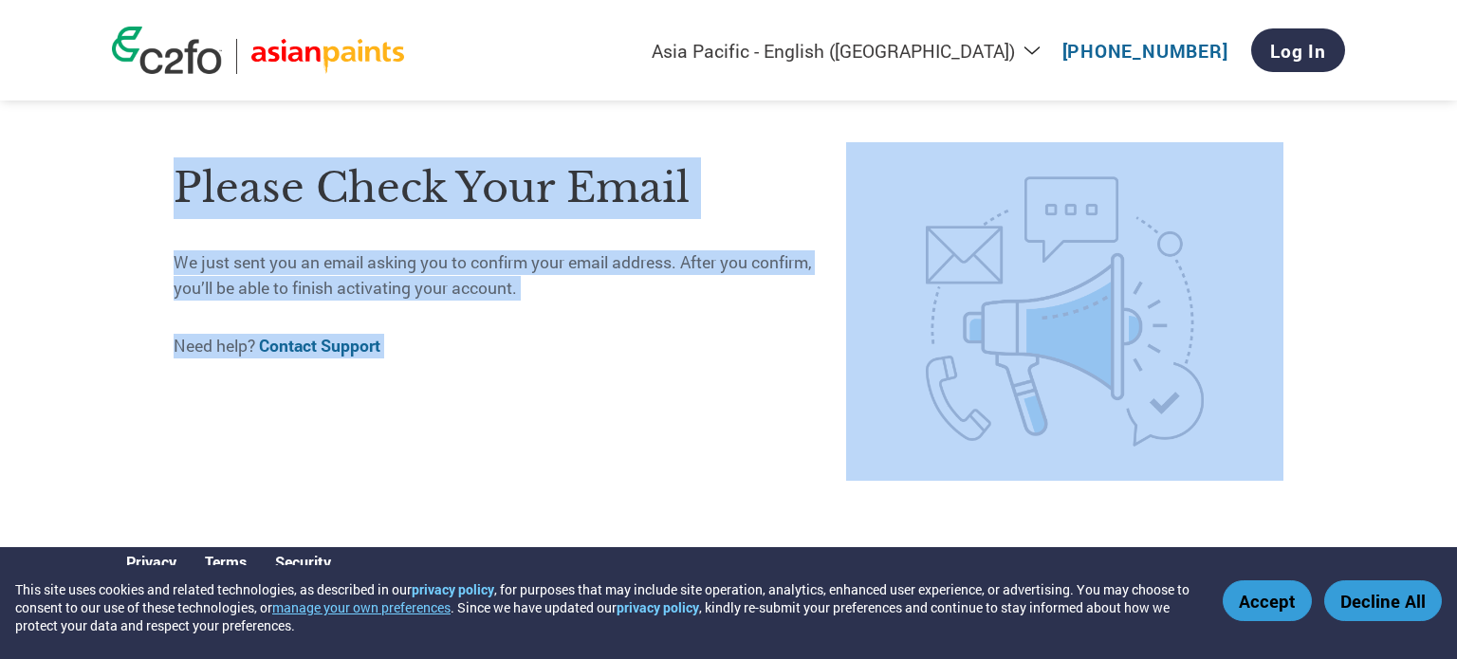
click at [214, 193] on div "Please check your email We just sent you an email asking you to confirm your em…" at bounding box center [510, 311] width 672 height 338
click at [214, 193] on h1 "Please check your email" at bounding box center [510, 188] width 672 height 62
drag, startPoint x: 214, startPoint y: 193, endPoint x: 480, endPoint y: 352, distance: 309.7
click at [480, 352] on div "Please check your email We just sent you an email asking you to confirm your em…" at bounding box center [510, 311] width 672 height 338
click at [480, 352] on p "Need help? Contact Support" at bounding box center [510, 346] width 672 height 25
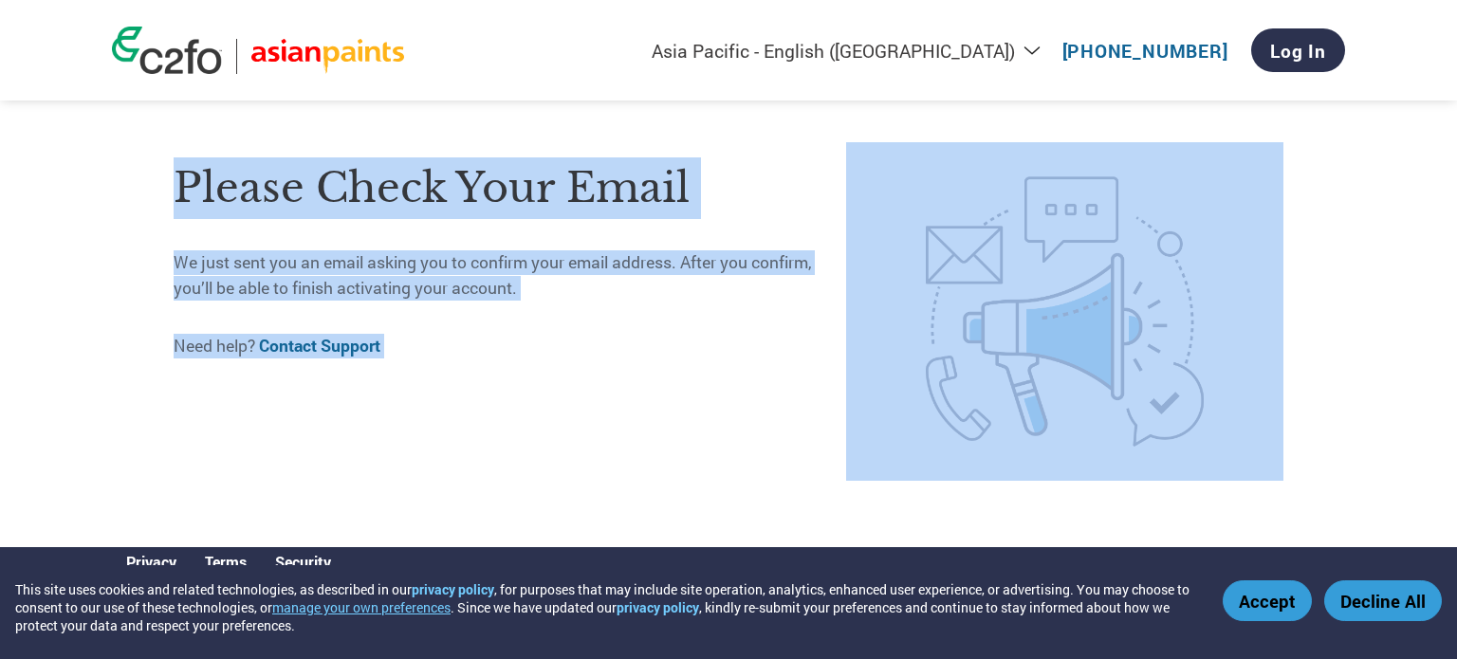
drag, startPoint x: 480, startPoint y: 352, endPoint x: 208, endPoint y: 190, distance: 316.8
click at [208, 190] on div "Please check your email We just sent you an email asking you to confirm your em…" at bounding box center [510, 311] width 672 height 338
click at [208, 190] on h1 "Please check your email" at bounding box center [510, 188] width 672 height 62
drag, startPoint x: 208, startPoint y: 190, endPoint x: 520, endPoint y: 325, distance: 340.2
click at [520, 325] on div "Please check your email We just sent you an email asking you to confirm your em…" at bounding box center [510, 311] width 672 height 338
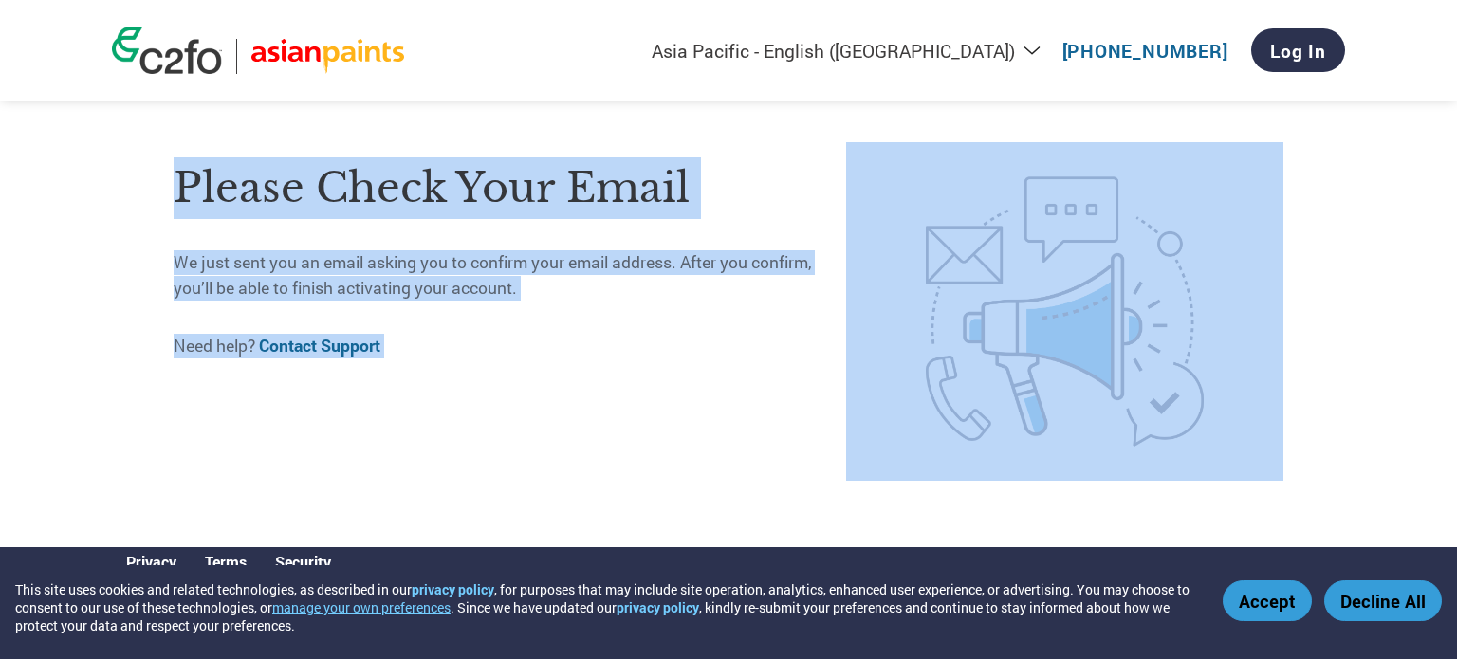
click at [520, 325] on div "Please check your email We just sent you an email asking you to confirm your em…" at bounding box center [510, 311] width 672 height 338
drag, startPoint x: 520, startPoint y: 325, endPoint x: 196, endPoint y: 199, distance: 347.1
click at [196, 199] on div "Please check your email We just sent you an email asking you to confirm your em…" at bounding box center [510, 311] width 672 height 338
click at [196, 199] on h1 "Please check your email" at bounding box center [510, 188] width 672 height 62
drag, startPoint x: 196, startPoint y: 199, endPoint x: 603, endPoint y: 356, distance: 435.9
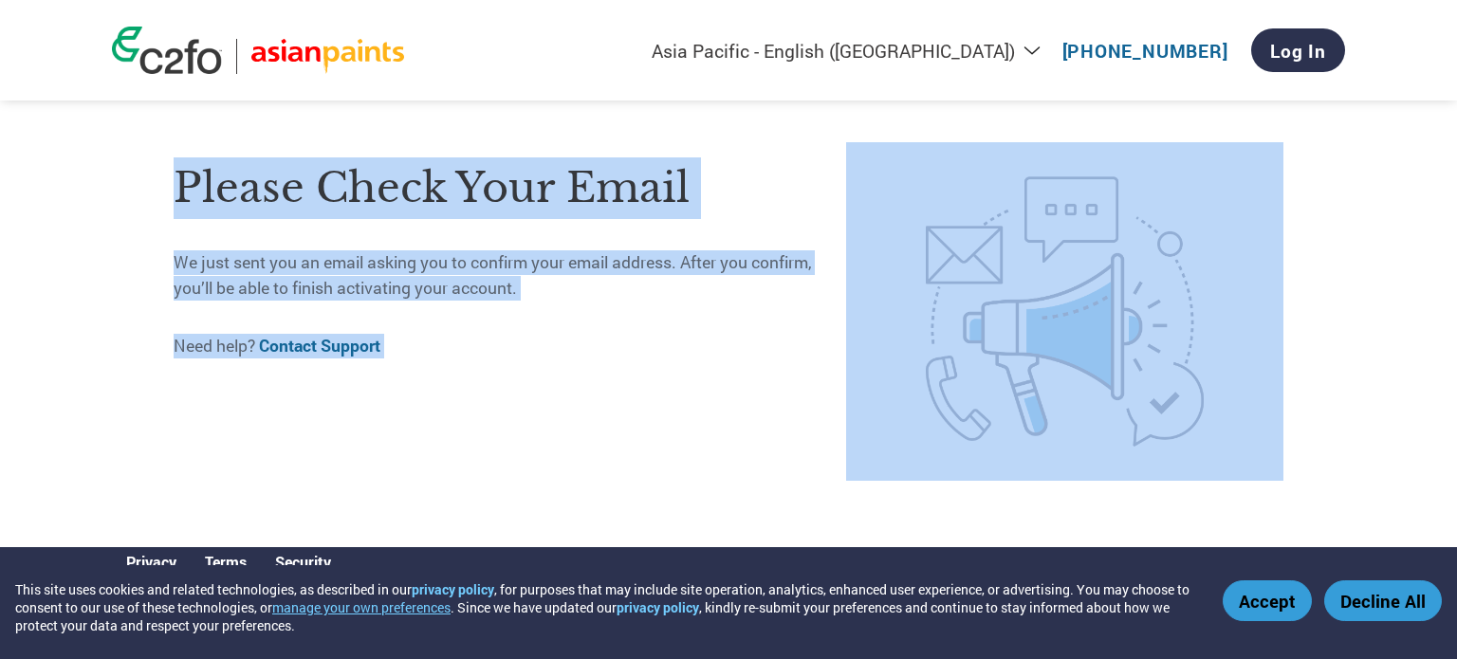
click at [603, 356] on div "Please check your email We just sent you an email asking you to confirm your em…" at bounding box center [510, 311] width 672 height 338
click at [603, 356] on p "Need help? Contact Support" at bounding box center [510, 346] width 672 height 25
drag, startPoint x: 603, startPoint y: 356, endPoint x: 205, endPoint y: 187, distance: 432.6
click at [205, 187] on div "Please check your email We just sent you an email asking you to confirm your em…" at bounding box center [510, 311] width 672 height 338
click at [205, 187] on h1 "Please check your email" at bounding box center [510, 188] width 672 height 62
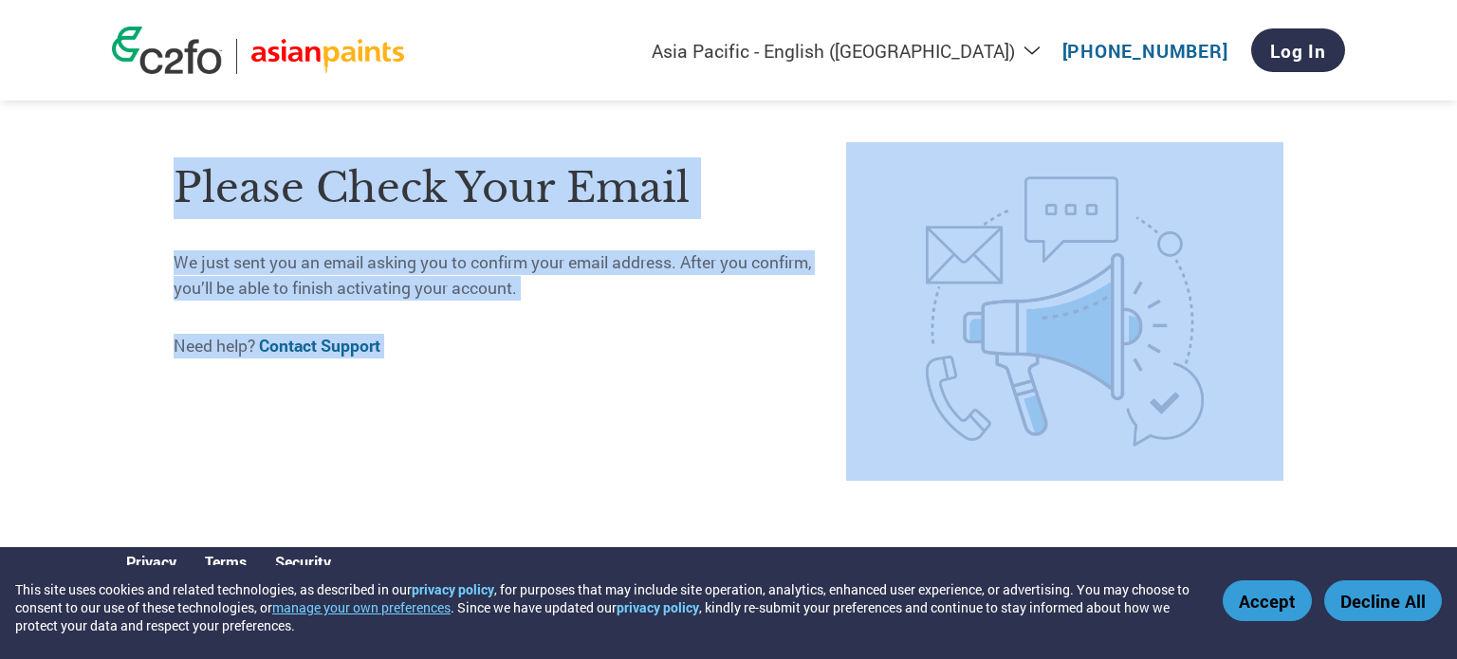
drag, startPoint x: 205, startPoint y: 187, endPoint x: 623, endPoint y: 344, distance: 446.9
click at [623, 344] on div "Please check your email We just sent you an email asking you to confirm your em…" at bounding box center [510, 311] width 672 height 338
click at [623, 344] on p "Need help? Contact Support" at bounding box center [510, 346] width 672 height 25
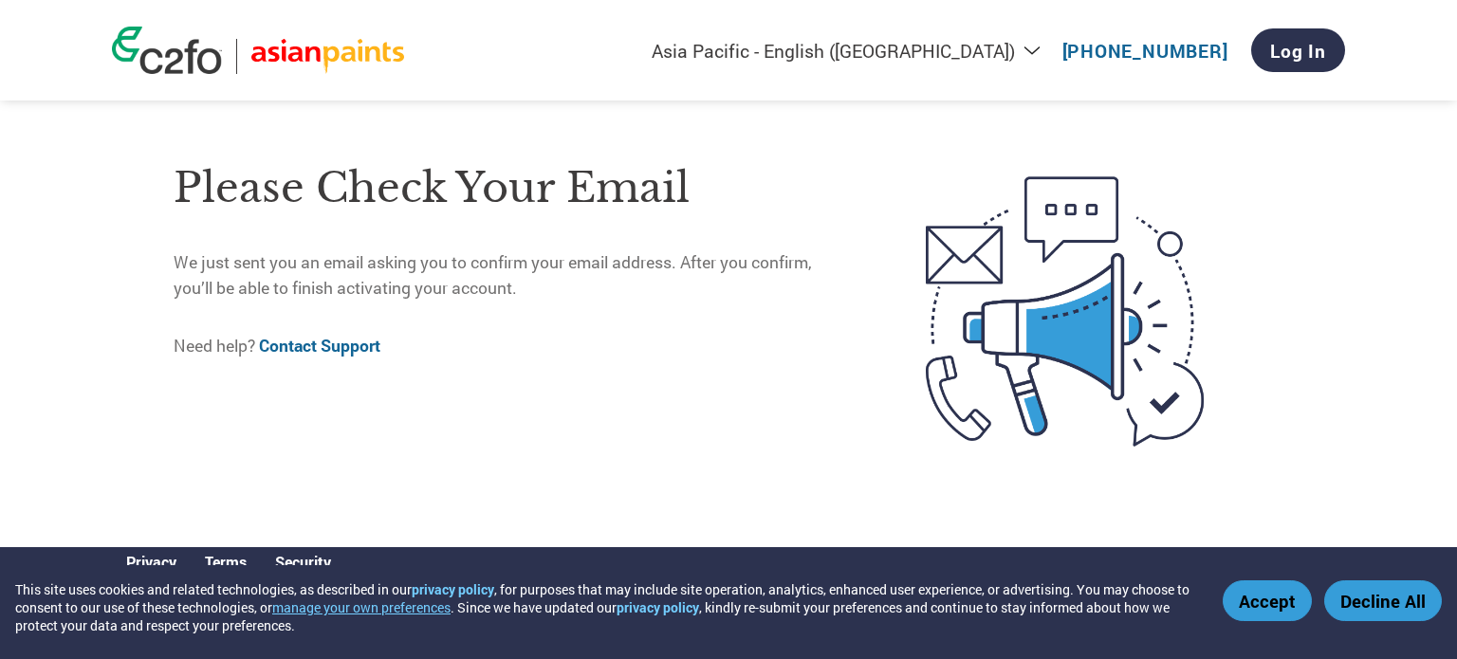
click at [623, 344] on p "Need help? Contact Support" at bounding box center [510, 346] width 672 height 25
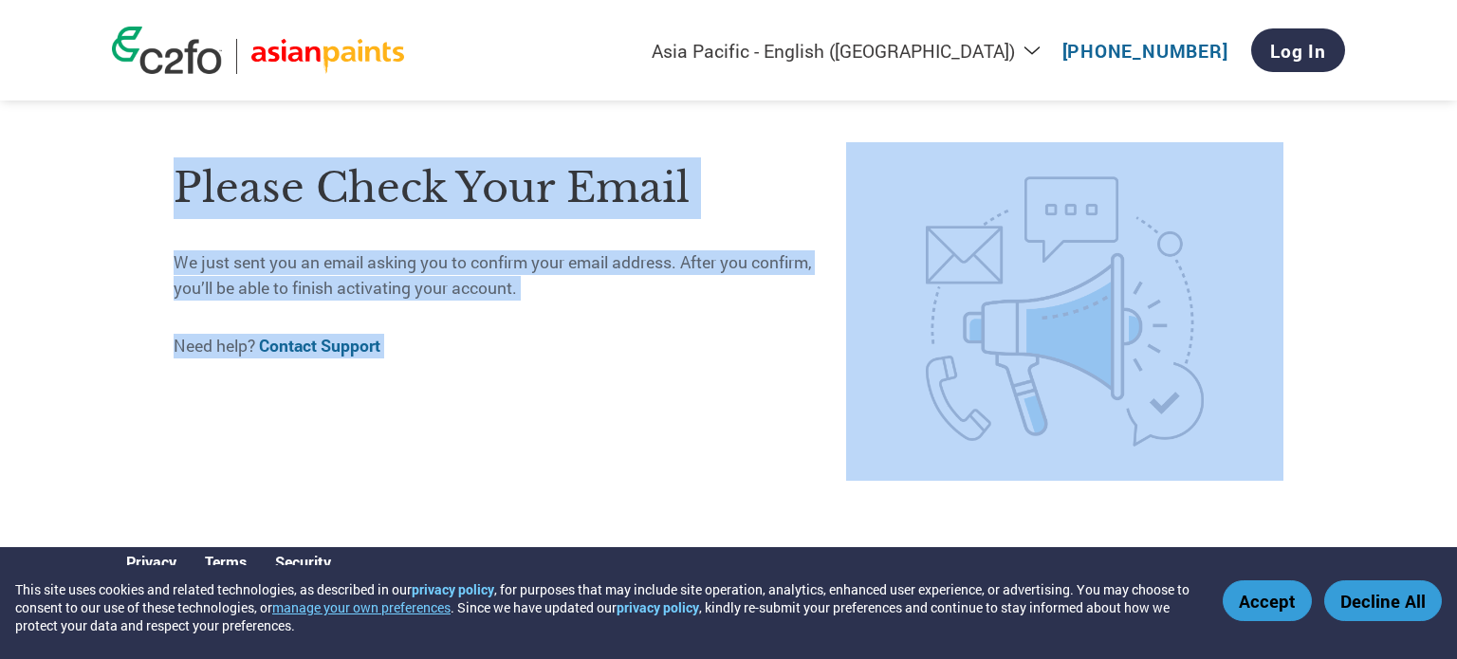
drag, startPoint x: 623, startPoint y: 344, endPoint x: 226, endPoint y: 206, distance: 420.8
click at [226, 206] on div "Please check your email We just sent you an email asking you to confirm your em…" at bounding box center [510, 311] width 672 height 338
click at [226, 206] on h1 "Please check your email" at bounding box center [510, 188] width 672 height 62
drag, startPoint x: 226, startPoint y: 206, endPoint x: 616, endPoint y: 364, distance: 421.6
click at [616, 364] on div "Please check your email We just sent you an email asking you to confirm your em…" at bounding box center [510, 311] width 672 height 338
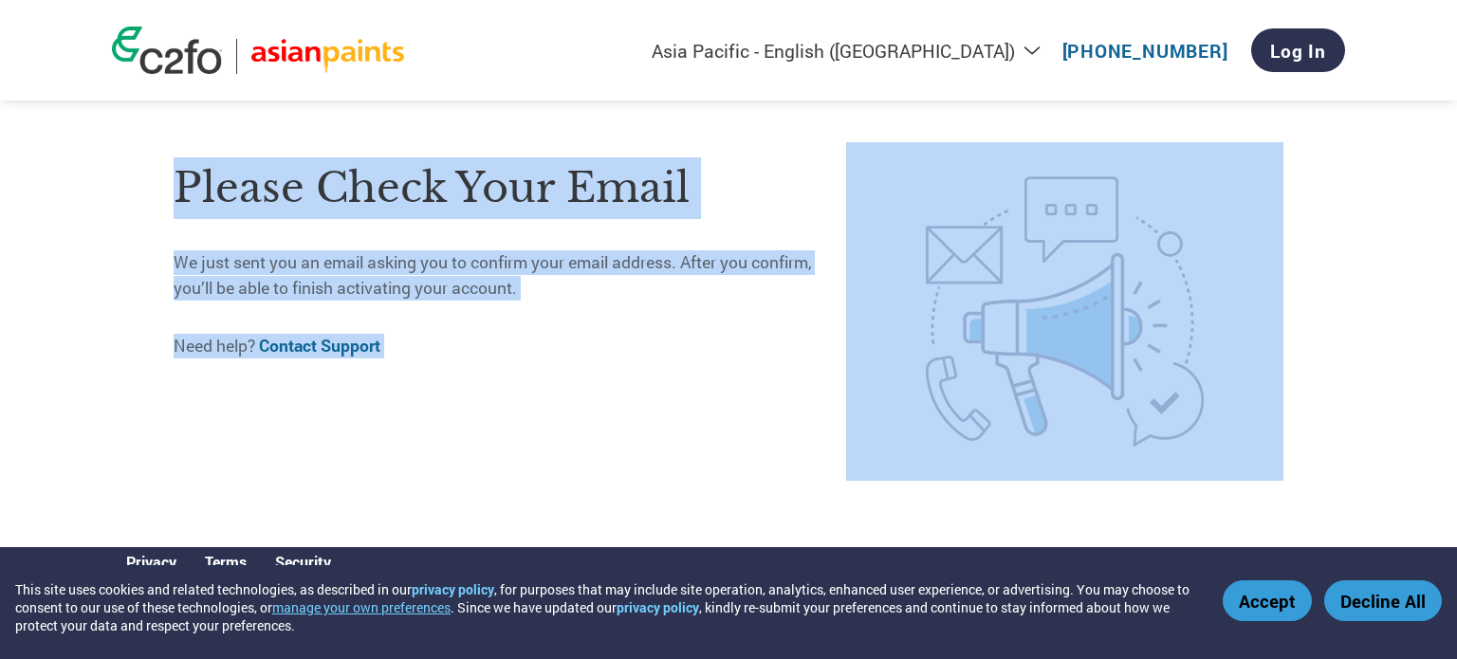
click at [616, 364] on div "Please check your email We just sent you an email asking you to confirm your em…" at bounding box center [510, 311] width 672 height 338
drag, startPoint x: 616, startPoint y: 364, endPoint x: 223, endPoint y: 191, distance: 430.1
click at [223, 191] on div "Please check your email We just sent you an email asking you to confirm your em…" at bounding box center [510, 311] width 672 height 338
click at [223, 191] on h1 "Please check your email" at bounding box center [510, 188] width 672 height 62
drag, startPoint x: 223, startPoint y: 191, endPoint x: 577, endPoint y: 367, distance: 395.3
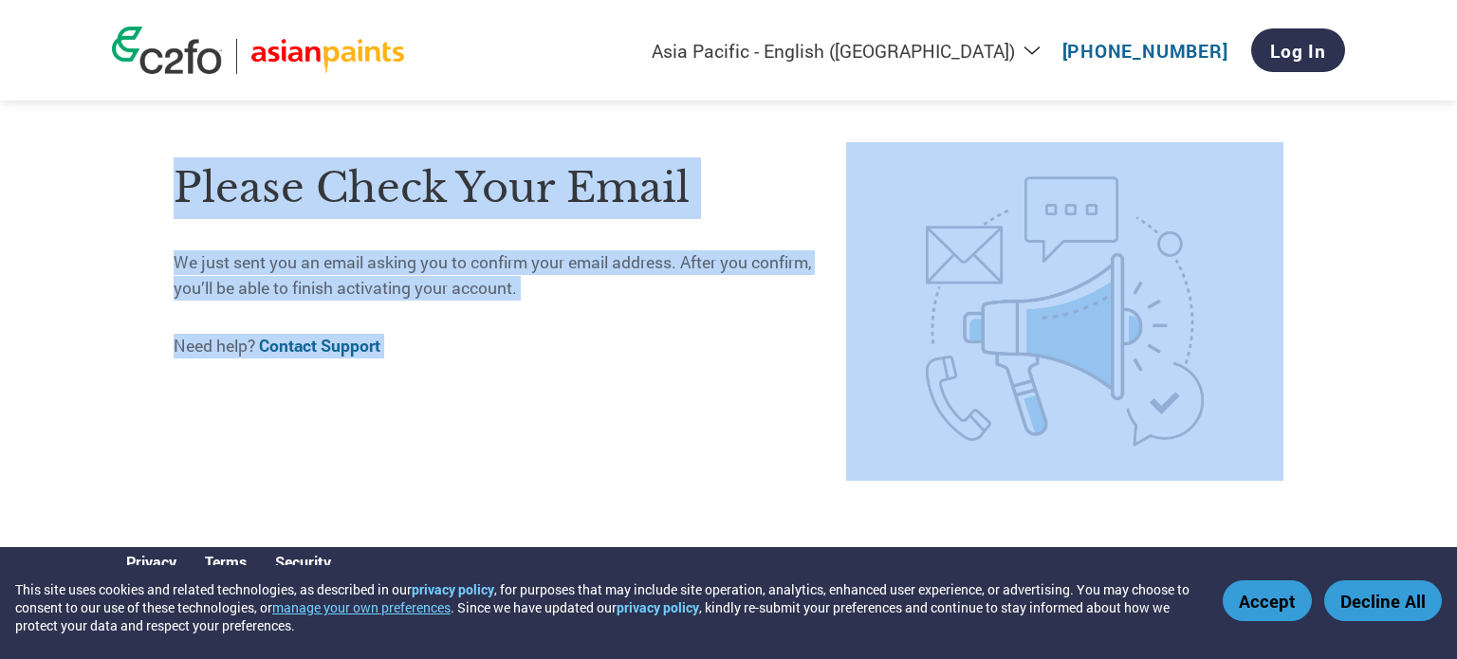
click at [577, 367] on div "Please check your email We just sent you an email asking you to confirm your em…" at bounding box center [510, 311] width 672 height 338
drag, startPoint x: 577, startPoint y: 367, endPoint x: 207, endPoint y: 176, distance: 416.1
click at [207, 176] on div "Please check your email We just sent you an email asking you to confirm your em…" at bounding box center [510, 311] width 672 height 338
click at [207, 176] on h1 "Please check your email" at bounding box center [510, 188] width 672 height 62
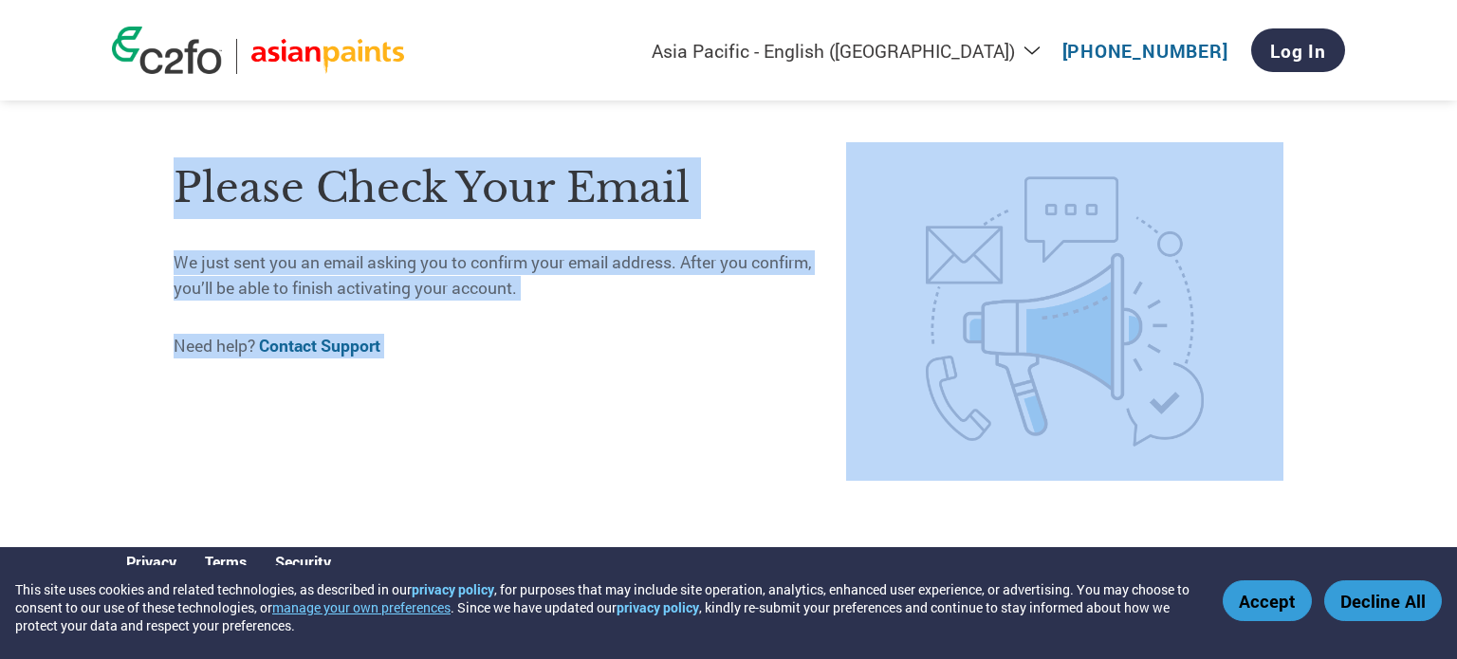
drag, startPoint x: 207, startPoint y: 176, endPoint x: 584, endPoint y: 348, distance: 414.7
click at [584, 348] on div "Please check your email We just sent you an email asking you to confirm your em…" at bounding box center [510, 311] width 672 height 338
click at [584, 348] on p "Need help? Contact Support" at bounding box center [510, 346] width 672 height 25
drag, startPoint x: 584, startPoint y: 348, endPoint x: 203, endPoint y: 200, distance: 408.9
click at [203, 200] on div "Please check your email We just sent you an email asking you to confirm your em…" at bounding box center [510, 311] width 672 height 338
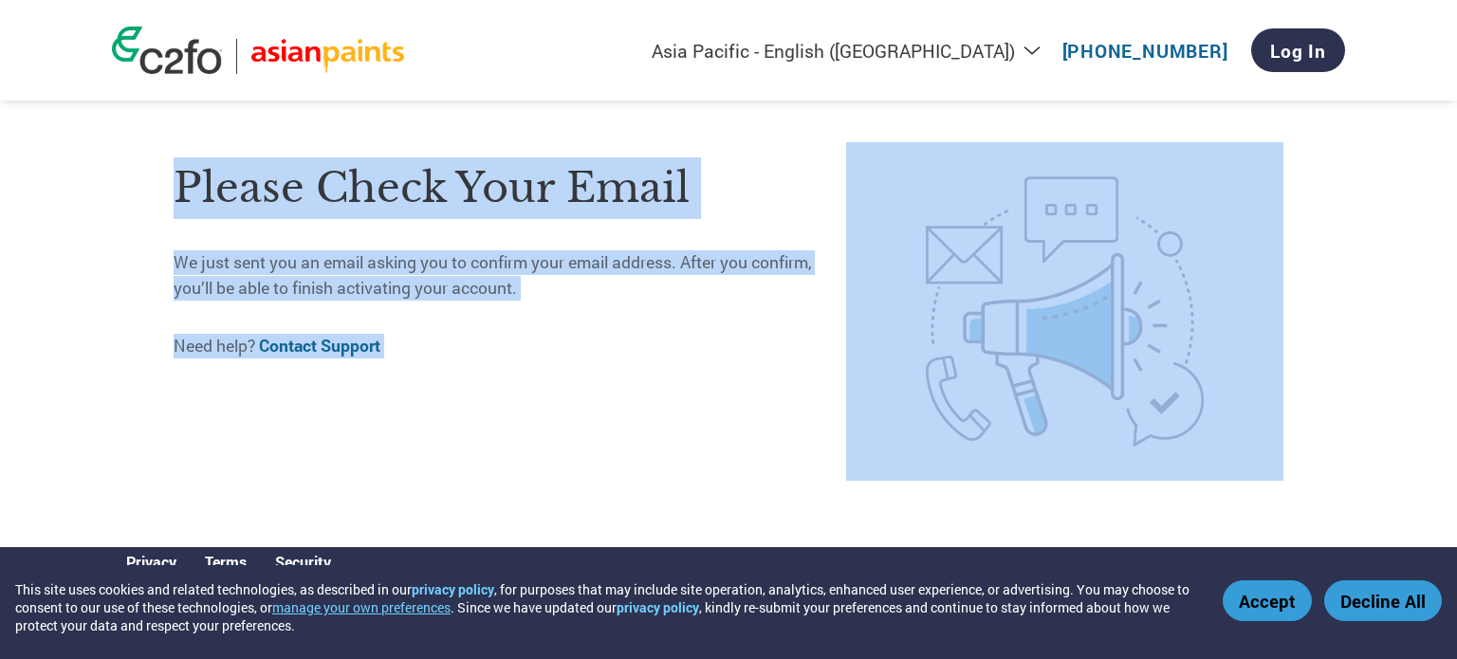
click at [203, 200] on h1 "Please check your email" at bounding box center [510, 188] width 672 height 62
drag, startPoint x: 203, startPoint y: 200, endPoint x: 560, endPoint y: 371, distance: 396.2
click at [560, 371] on div "Please check your email We just sent you an email asking you to confirm your em…" at bounding box center [510, 311] width 672 height 338
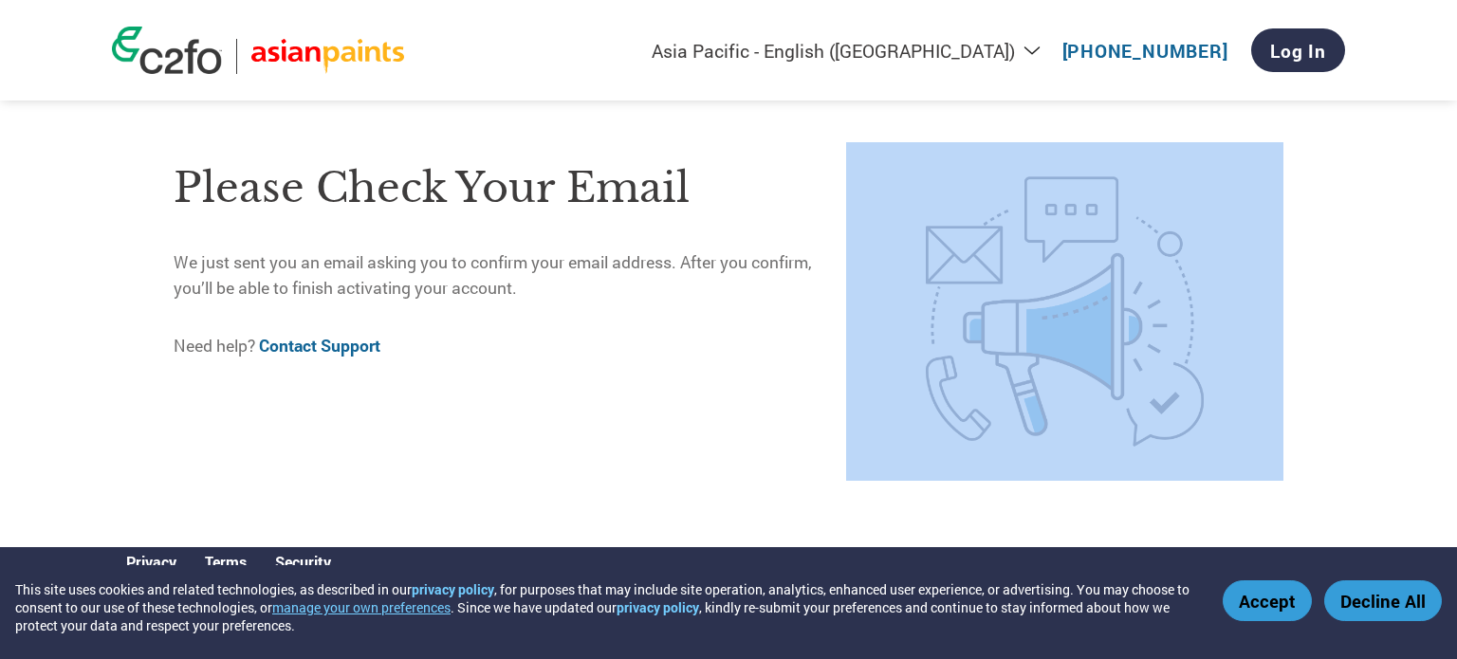
click at [560, 371] on div "Please check your email We just sent you an email asking you to confirm your em…" at bounding box center [510, 311] width 672 height 338
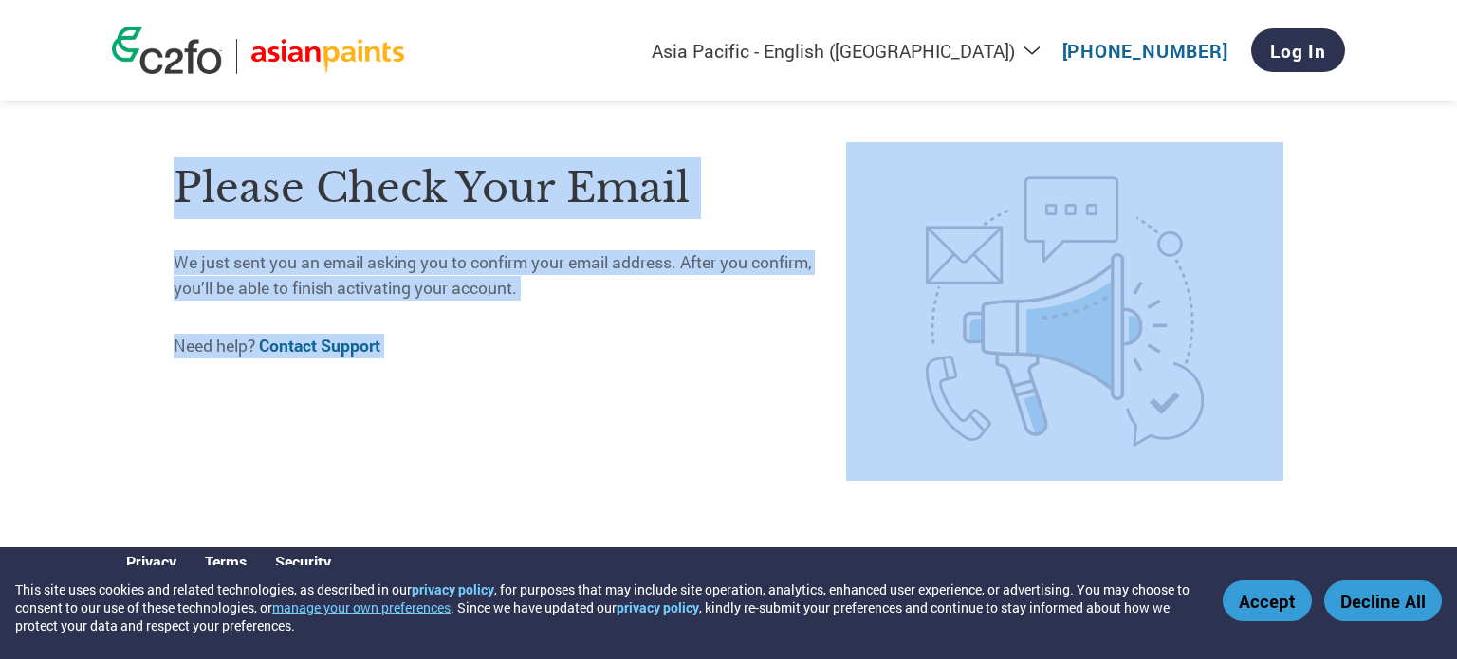
drag, startPoint x: 560, startPoint y: 371, endPoint x: 178, endPoint y: 177, distance: 428.4
click at [178, 177] on div "Please check your email We just sent you an email asking you to confirm your em…" at bounding box center [510, 311] width 672 height 338
click at [178, 177] on h1 "Please check your email" at bounding box center [510, 188] width 672 height 62
drag
click at [500, 338] on div "Please check your email We just sent you an email asking you to confirm your em…" at bounding box center [510, 311] width 672 height 338
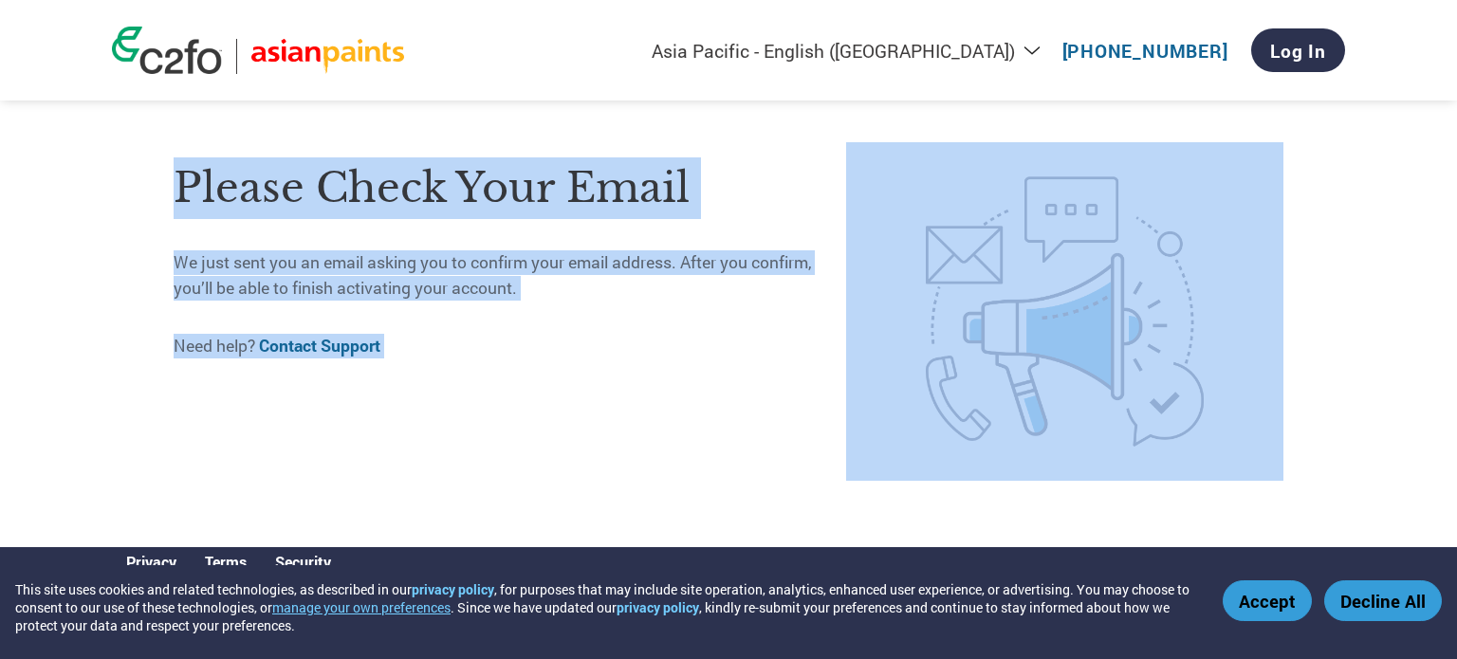
click at [500, 338] on p "Need help? Contact Support" at bounding box center [510, 346] width 672 height 25
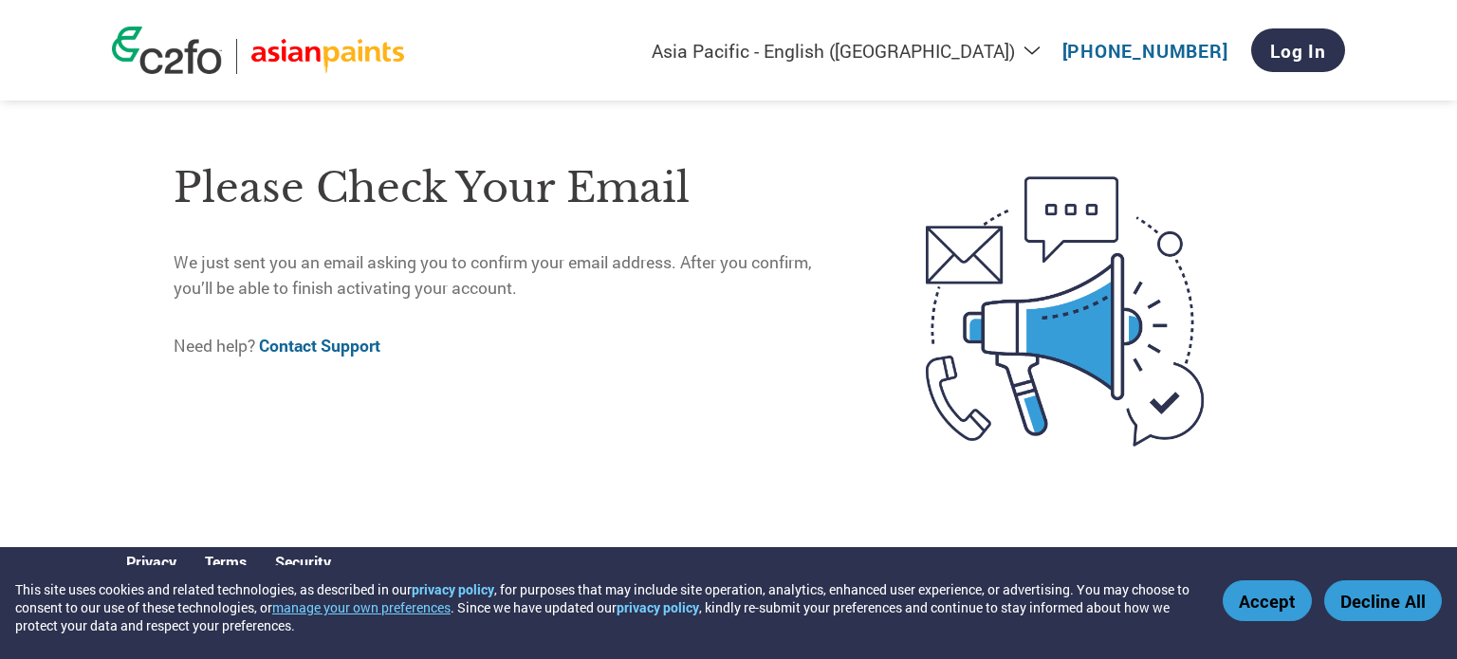
click at [597, 188] on h1 "Please check your email" at bounding box center [510, 188] width 672 height 62
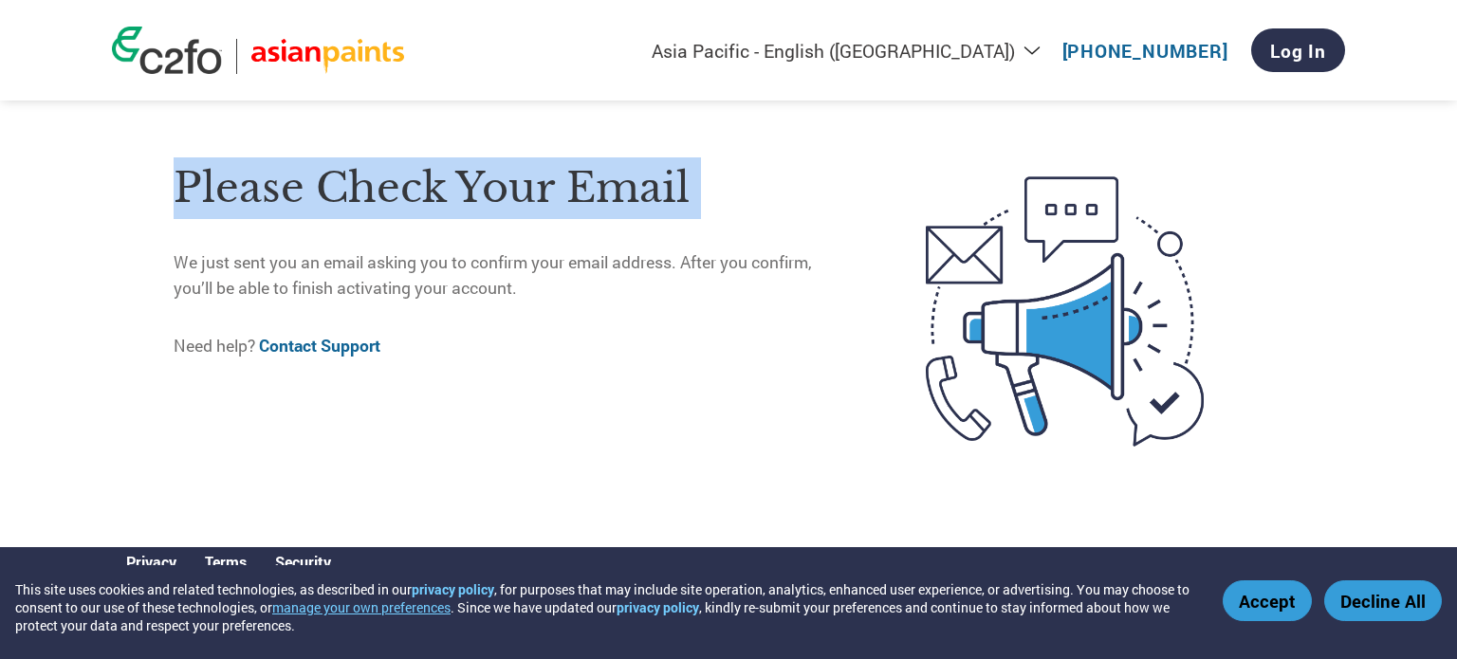
click at [597, 188] on h1 "Please check your email" at bounding box center [510, 188] width 672 height 62
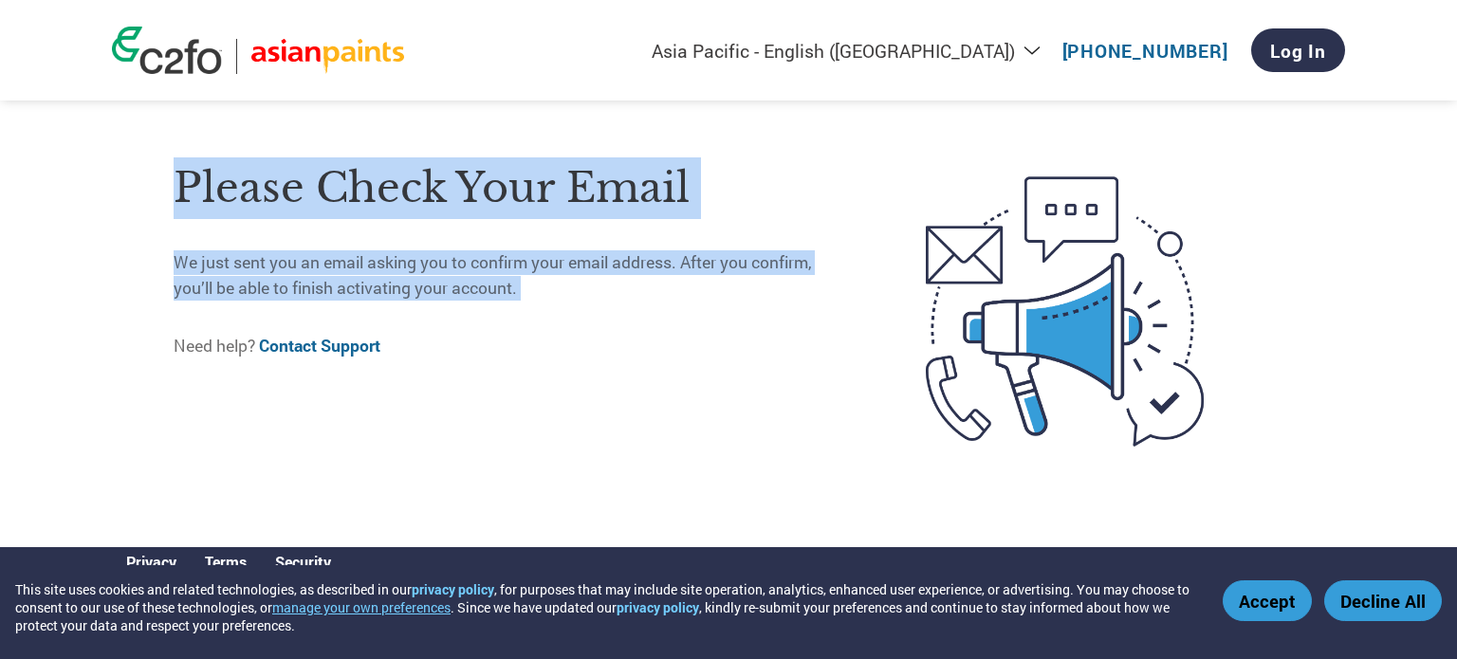
drag, startPoint x: 597, startPoint y: 188, endPoint x: 626, endPoint y: 249, distance: 68.3
click at [626, 249] on div "Please check your email We just sent you an email asking you to confirm your em…" at bounding box center [510, 311] width 672 height 338
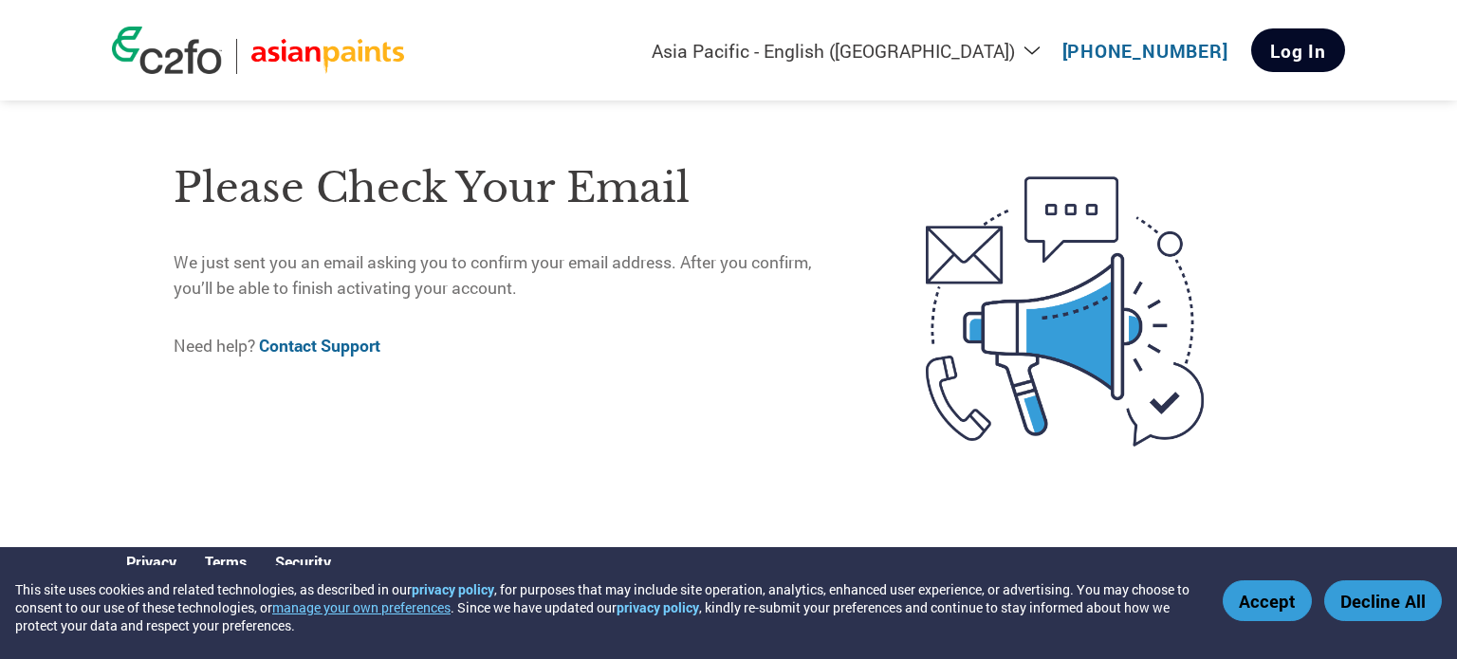
click at [1325, 52] on link "Log In" at bounding box center [1298, 50] width 94 height 44
